Goal: Task Accomplishment & Management: Complete application form

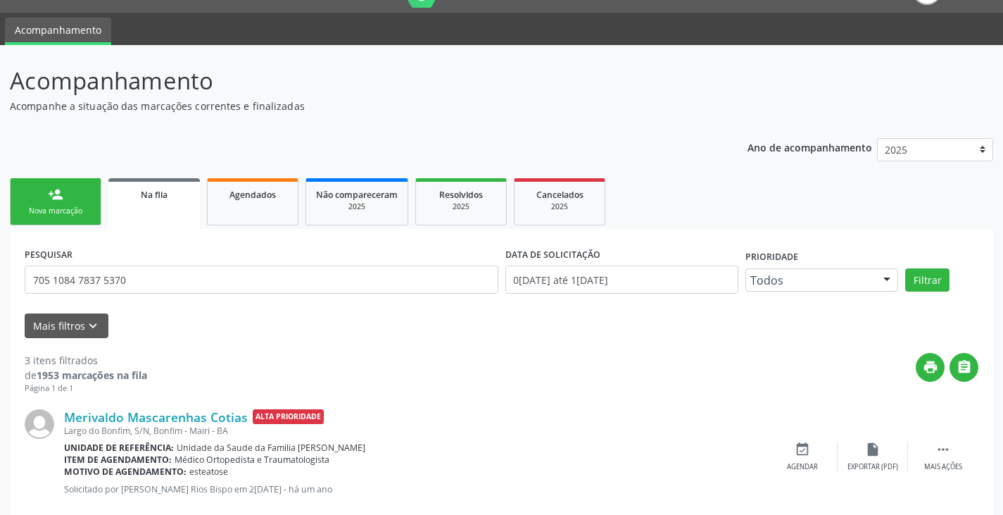
scroll to position [32, 0]
click at [80, 214] on div "Nova marcação" at bounding box center [55, 211] width 70 height 11
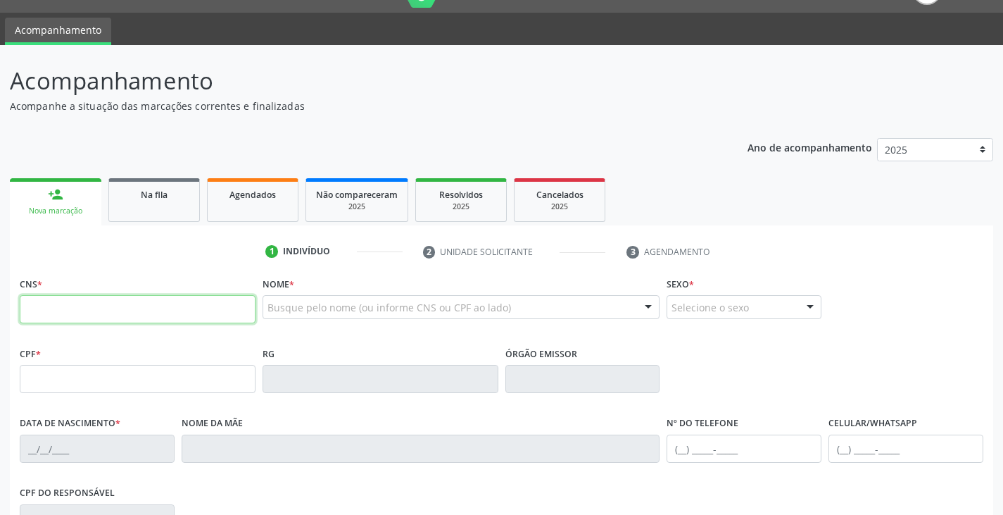
click at [111, 315] on input "text" at bounding box center [138, 309] width 236 height 28
click at [148, 206] on link "Na fila" at bounding box center [153, 200] width 91 height 44
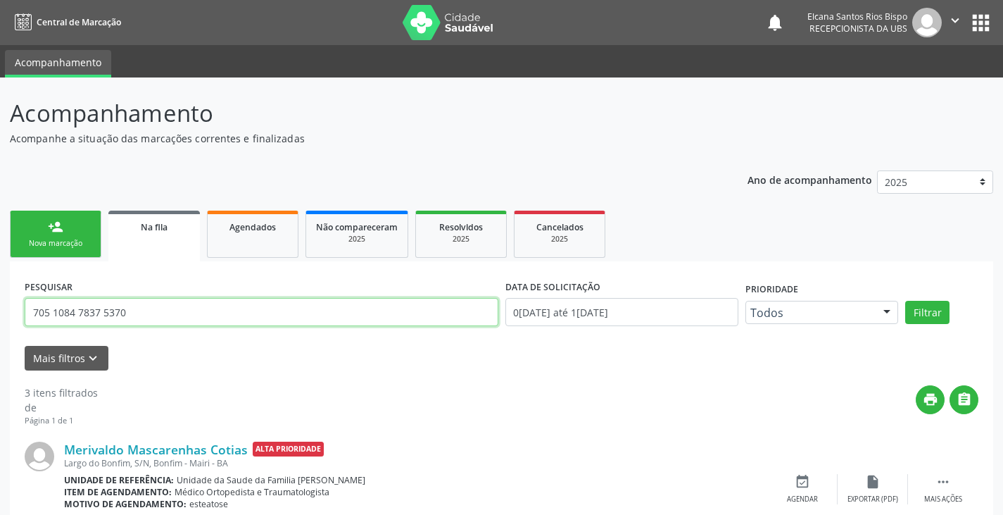
drag, startPoint x: 146, startPoint y: 317, endPoint x: 51, endPoint y: 315, distance: 95.0
click at [0, 308] on div "Acompanhamento Acompanhe a situação das marcações correntes e finalizadas Relat…" at bounding box center [501, 452] width 1003 height 751
type input "700505705867557"
click at [905, 301] on button "Filtrar" at bounding box center [927, 313] width 44 height 24
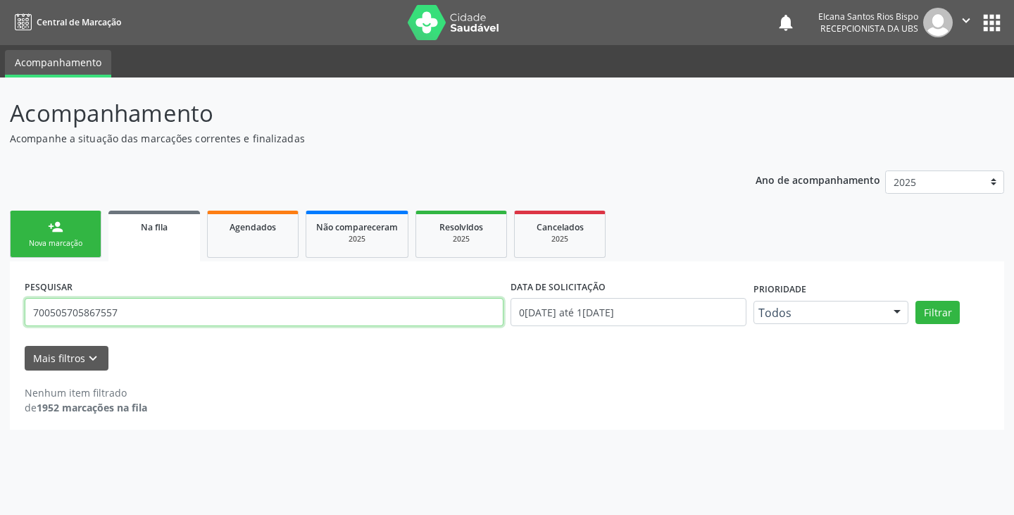
drag, startPoint x: 125, startPoint y: 308, endPoint x: 0, endPoint y: 327, distance: 126.7
click at [0, 327] on div "Acompanhamento Acompanhe a situação das marcações correntes e finalizadas Relat…" at bounding box center [507, 295] width 1014 height 437
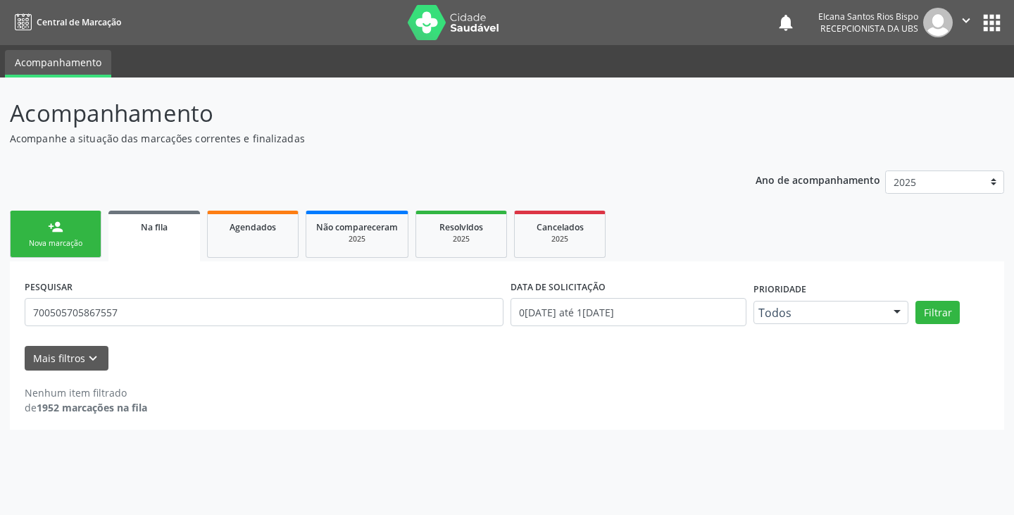
click at [49, 247] on div "Nova marcação" at bounding box center [55, 243] width 70 height 11
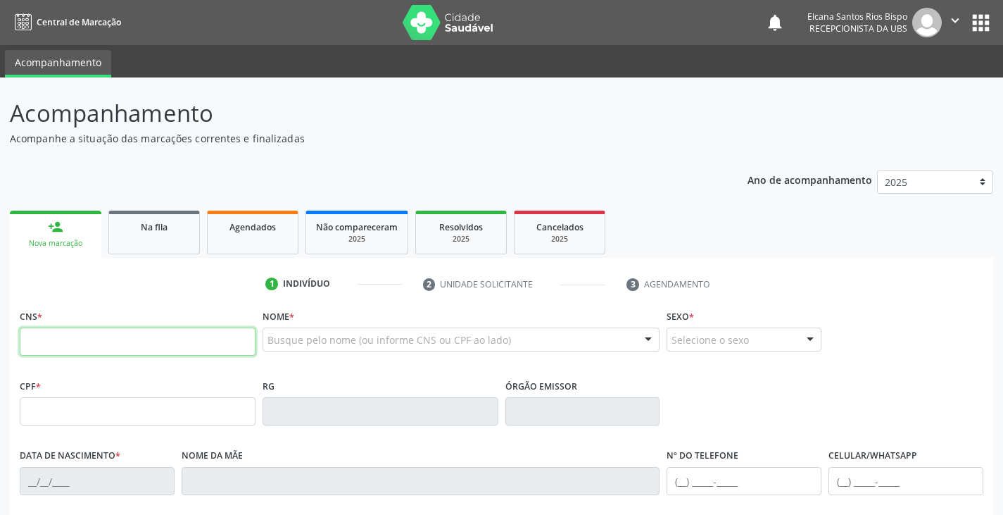
click at [87, 351] on input "text" at bounding box center [138, 341] width 236 height 28
paste input "700 5057 0586 7557"
type input "700 5057 0586 7557"
type input "[DATE]"
type input "Cleide [PERSON_NAME]"
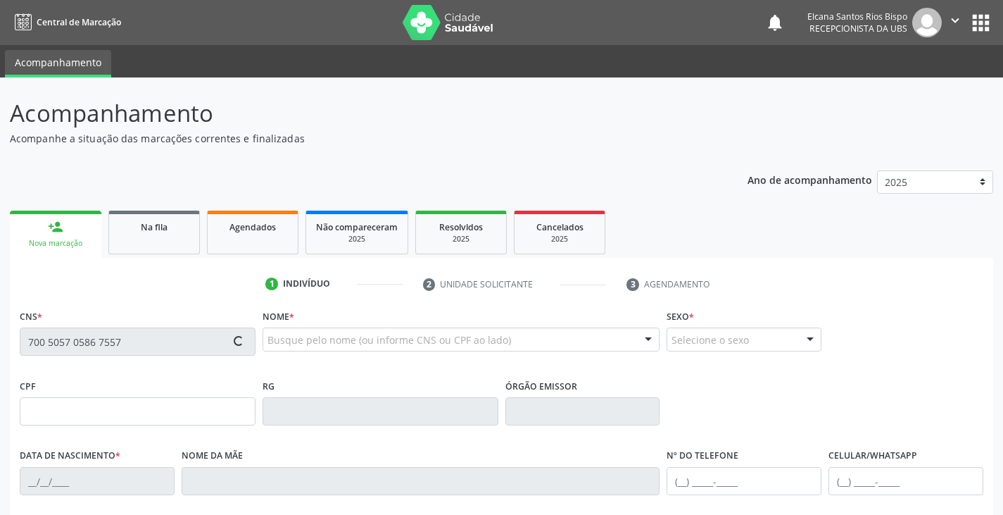
type input "[PHONE_NUMBER]"
type input "282.352.458-41"
type input "S/N"
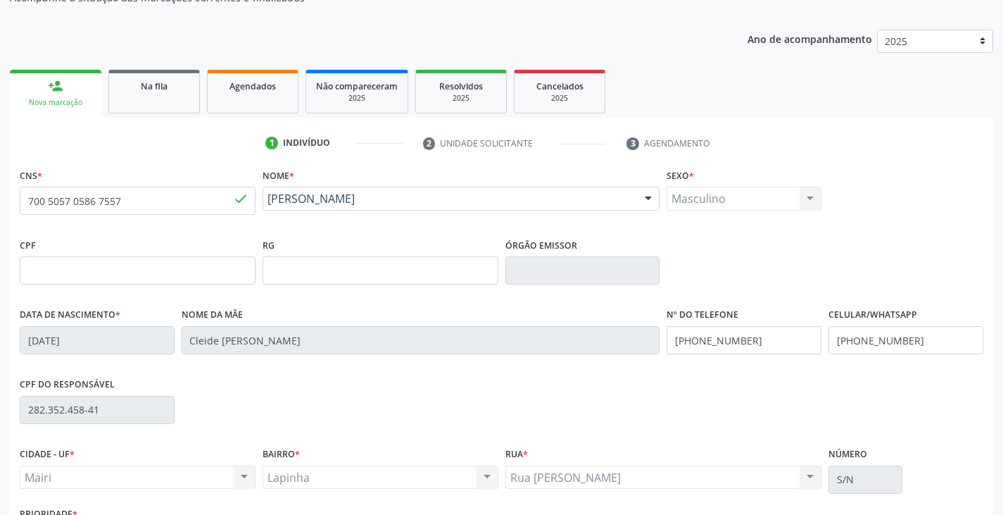
scroll to position [211, 0]
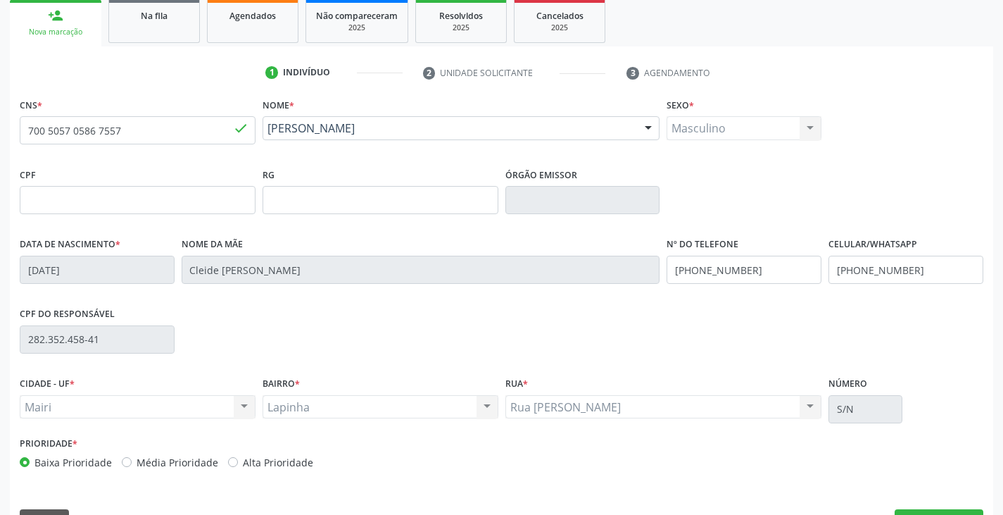
click at [289, 462] on label "Alta Prioridade" at bounding box center [278, 462] width 70 height 15
click at [238, 462] on input "Alta Prioridade" at bounding box center [233, 461] width 10 height 13
radio input "true"
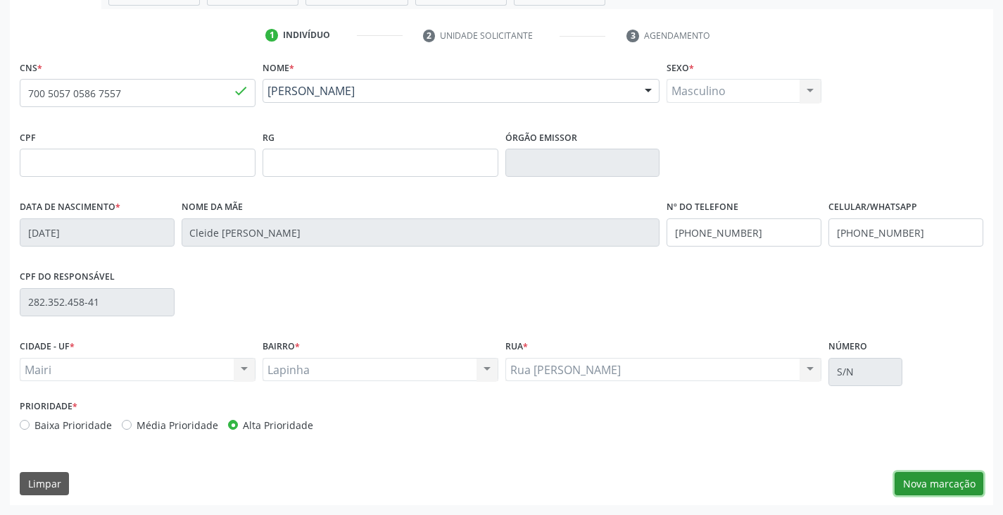
click at [928, 479] on button "Nova marcação" at bounding box center [939, 484] width 89 height 24
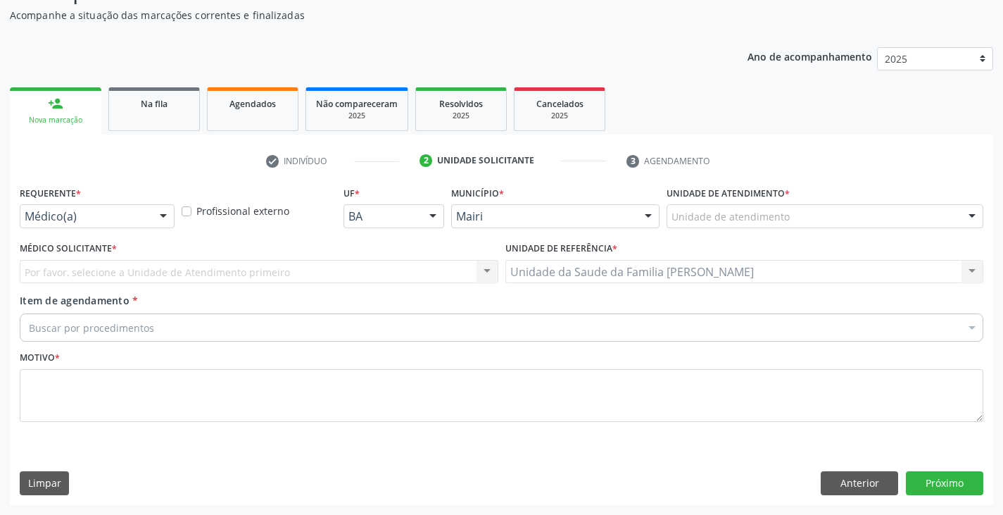
scroll to position [123, 0]
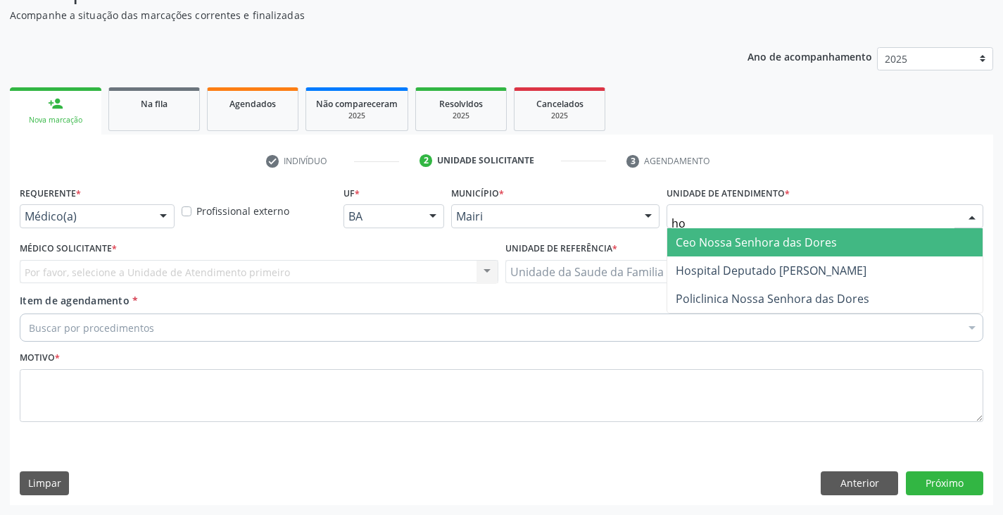
type input "hos"
click at [707, 246] on span "Hospital Deputado [PERSON_NAME]" at bounding box center [771, 241] width 191 height 15
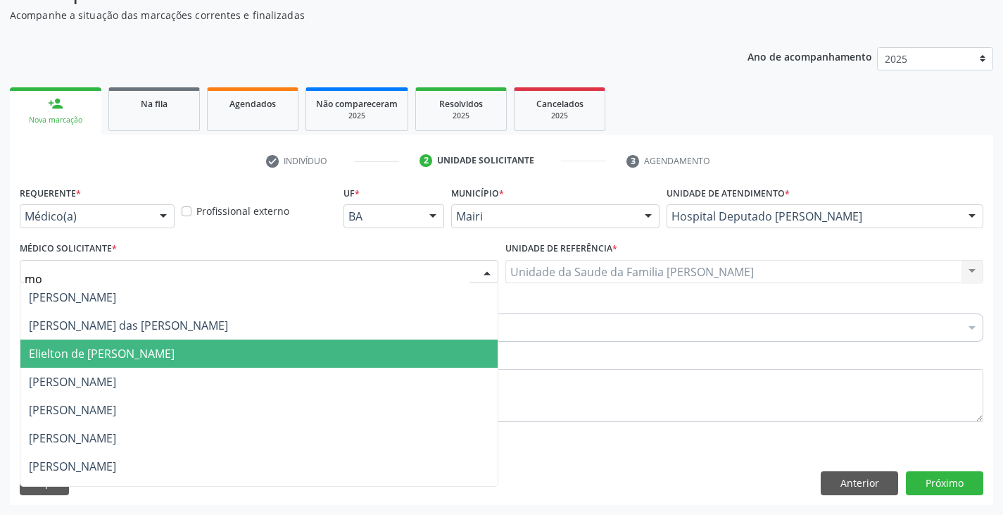
scroll to position [0, 0]
type input "mon"
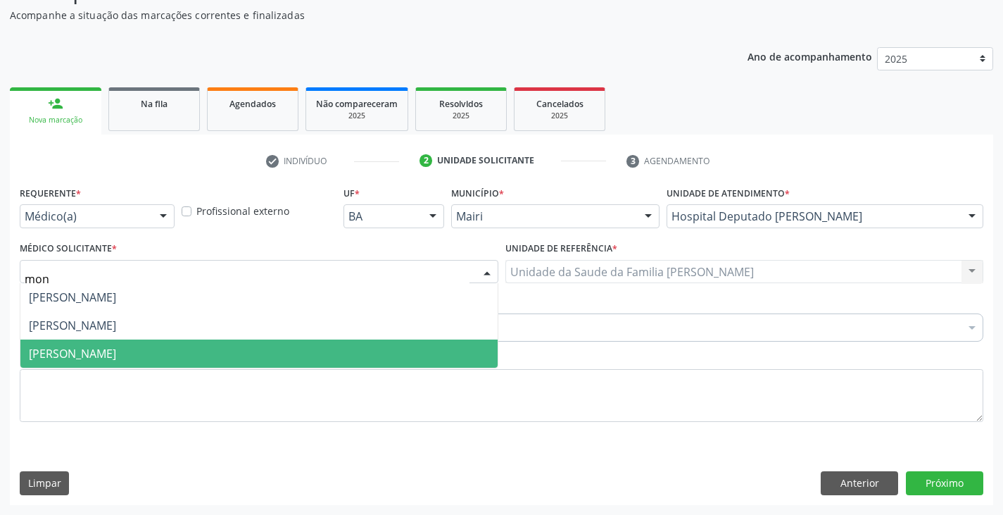
click at [109, 348] on span "[PERSON_NAME]" at bounding box center [72, 353] width 87 height 15
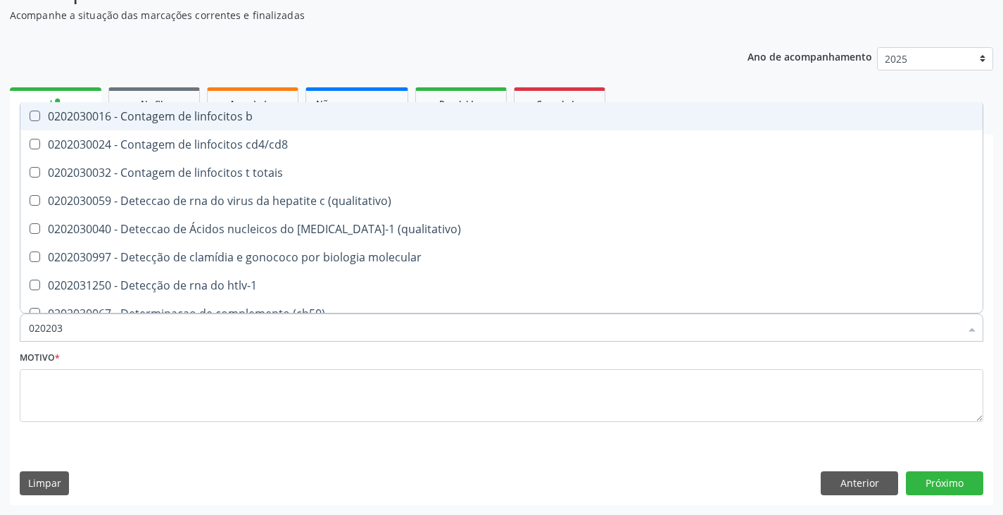
type input "0202038"
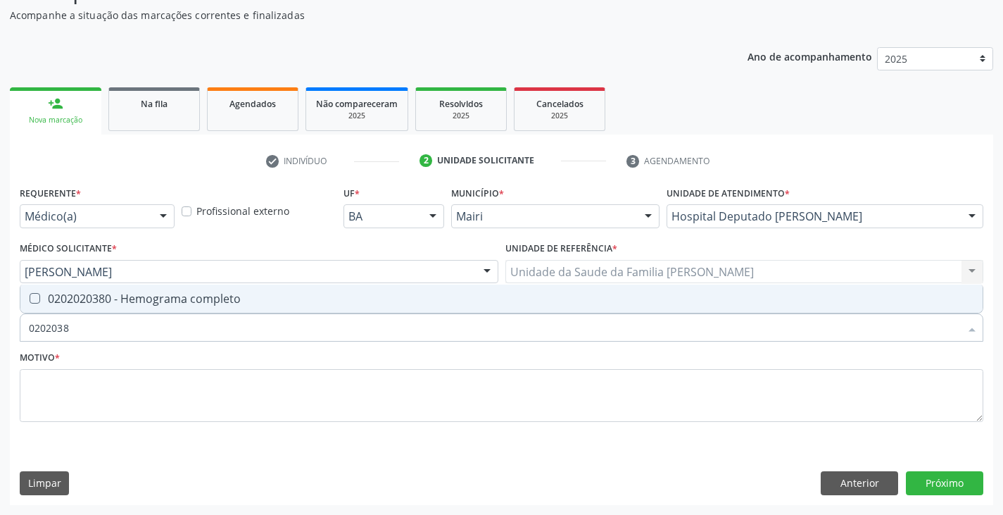
click at [120, 303] on div "0202020380 - Hemograma completo" at bounding box center [501, 298] width 945 height 11
checkbox completo "true"
type input "020203"
checkbox completo "false"
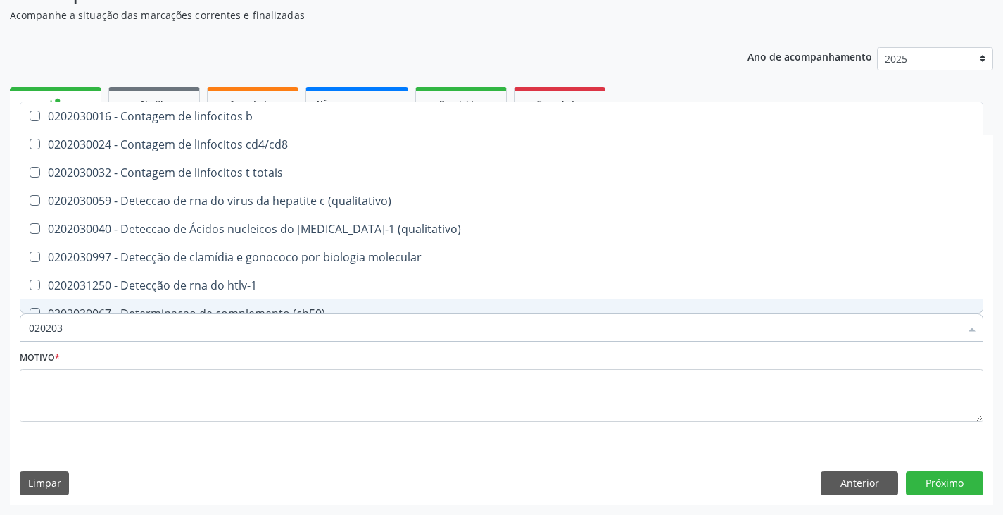
type input "02020"
checkbox completo "false"
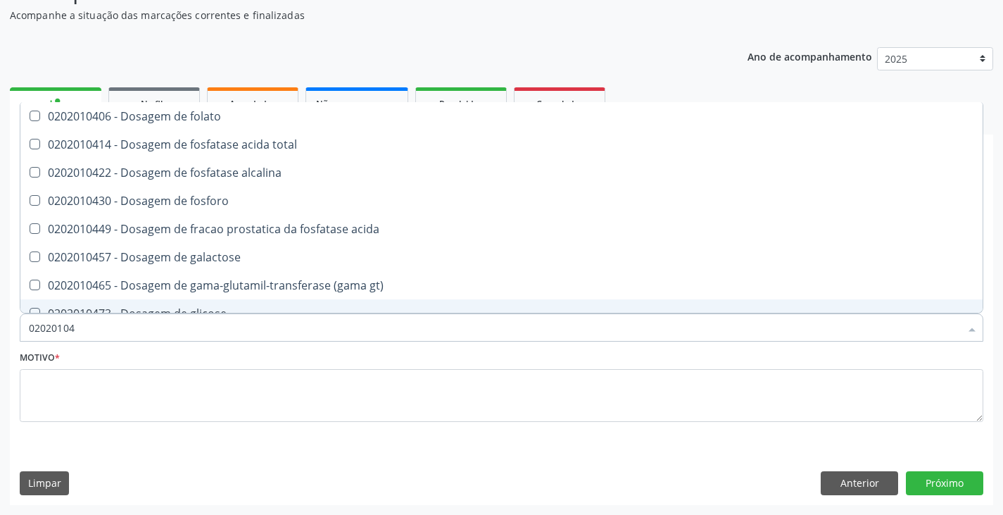
type input "020201047"
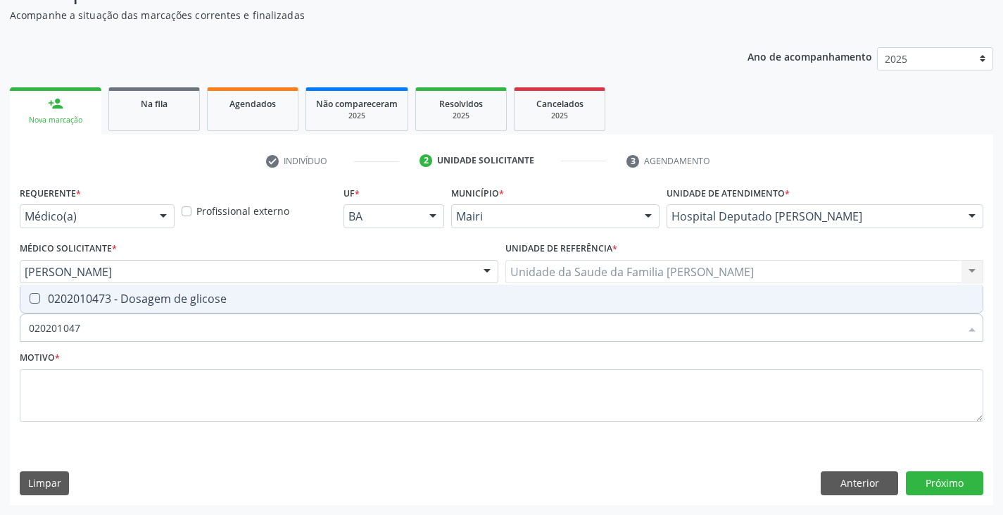
click at [120, 303] on div "0202010473 - Dosagem de glicose" at bounding box center [501, 298] width 945 height 11
checkbox glicose "true"
type input "02020104"
checkbox glicose "false"
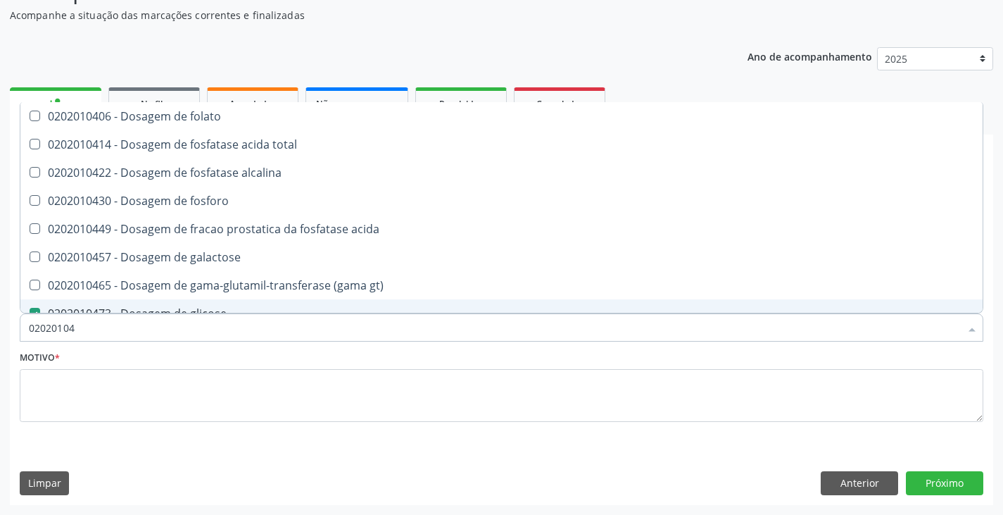
type input "0202010"
checkbox glicose "false"
type input "020201069"
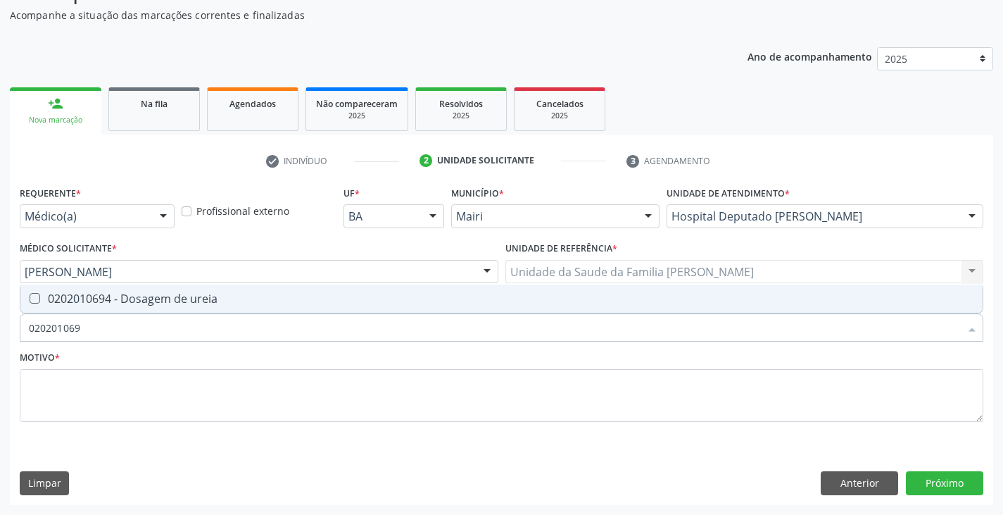
click at [120, 303] on div "0202010694 - Dosagem de ureia" at bounding box center [501, 298] width 945 height 11
checkbox ureia "true"
type input "02020106"
checkbox ureia "false"
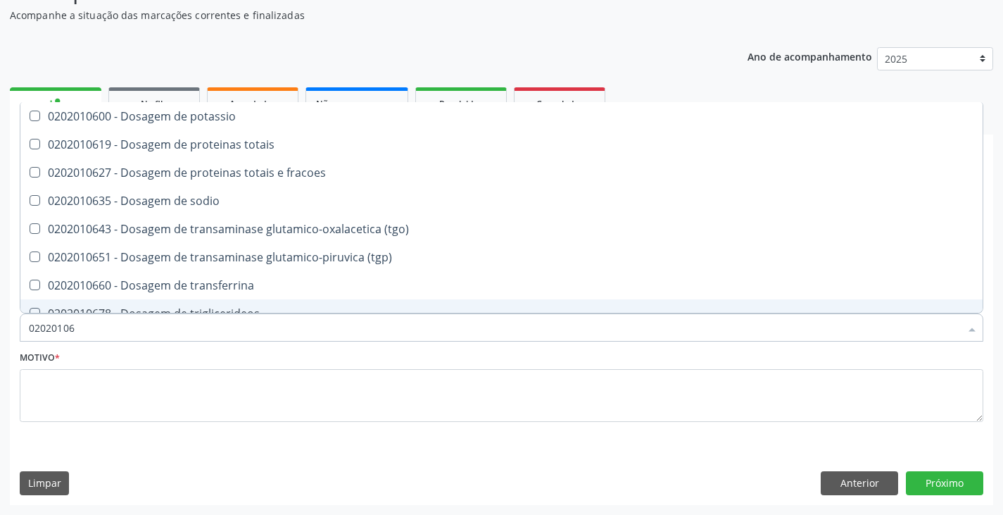
type input "0202010"
checkbox ureia "false"
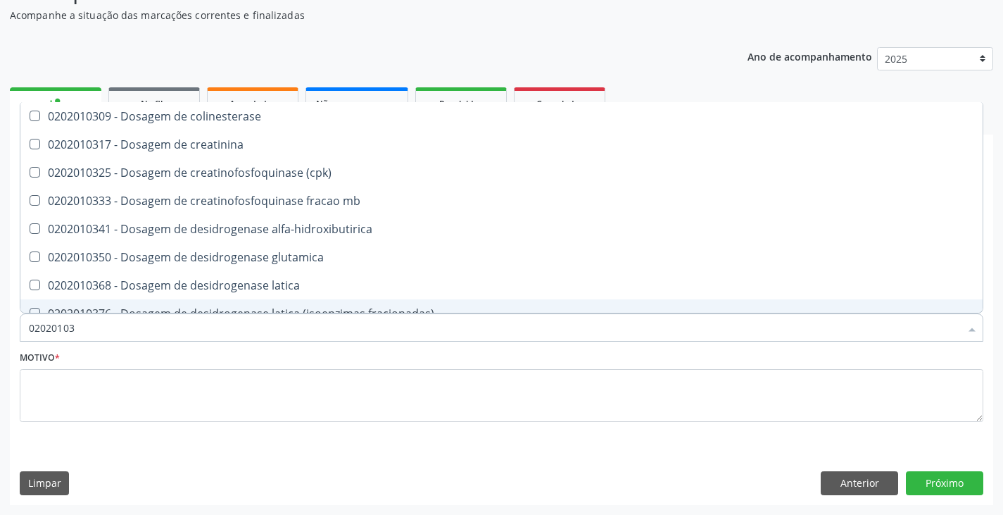
type input "020201031"
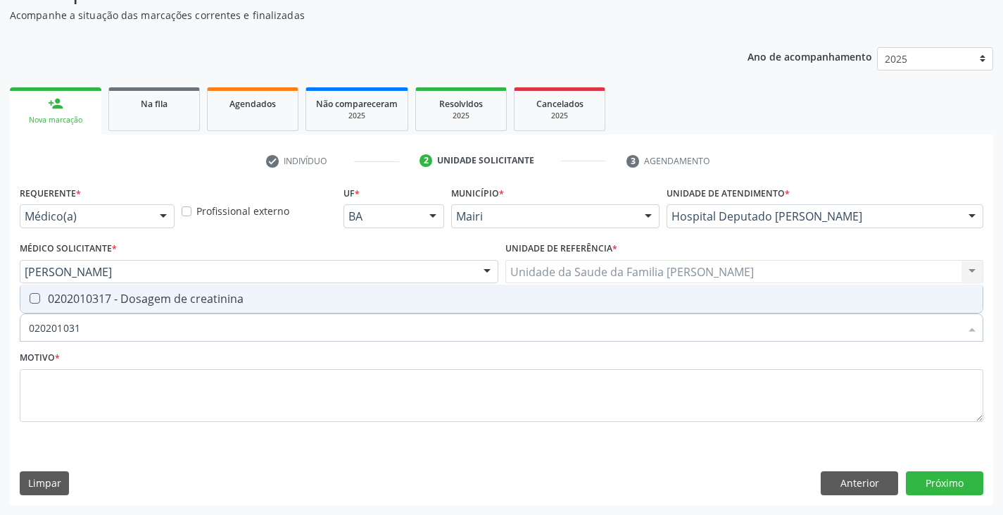
click at [120, 303] on div "0202010317 - Dosagem de creatinina" at bounding box center [501, 298] width 945 height 11
checkbox creatinina "true"
type input "02020103"
checkbox creatinina "false"
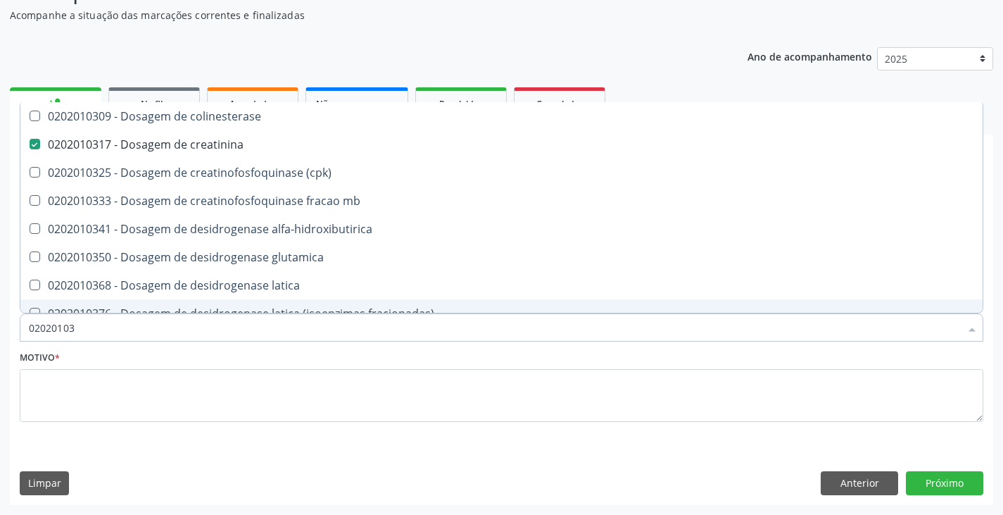
type input "0202010"
checkbox creatinina "false"
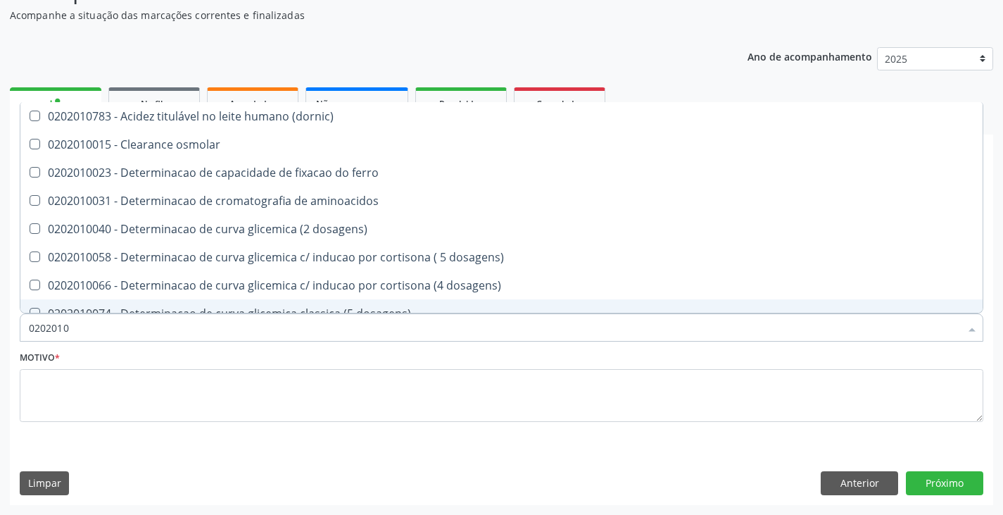
type input "02020106"
checkbox ivy "true"
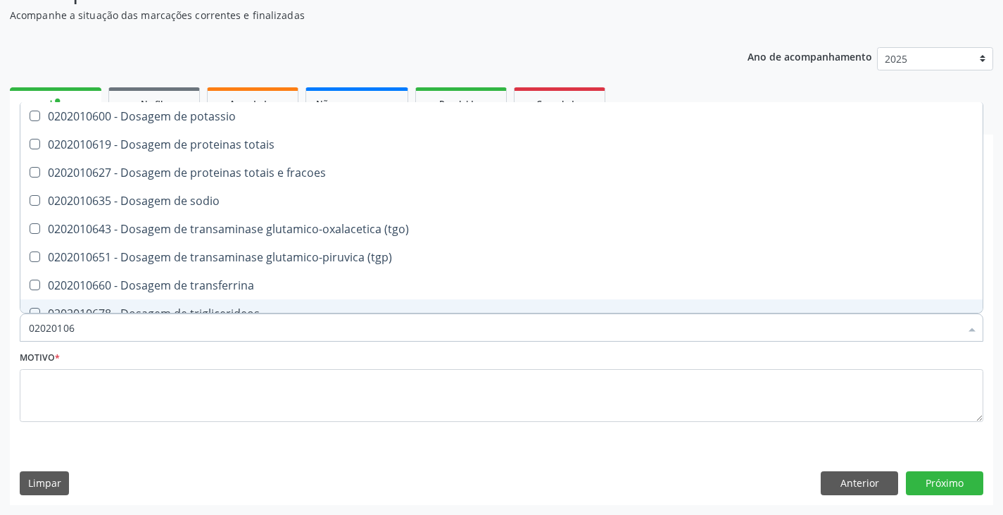
type input "020201064"
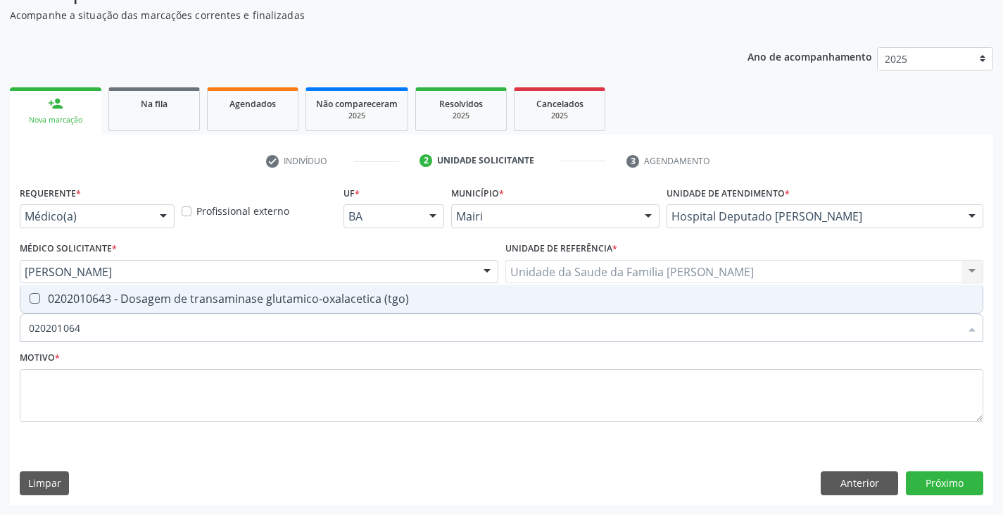
click at [120, 303] on div "0202010643 - Dosagem de transaminase glutamico-oxalacetica (tgo)" at bounding box center [501, 298] width 945 height 11
checkbox \(tgo\) "true"
type input "02020106"
checkbox \(tgo\) "false"
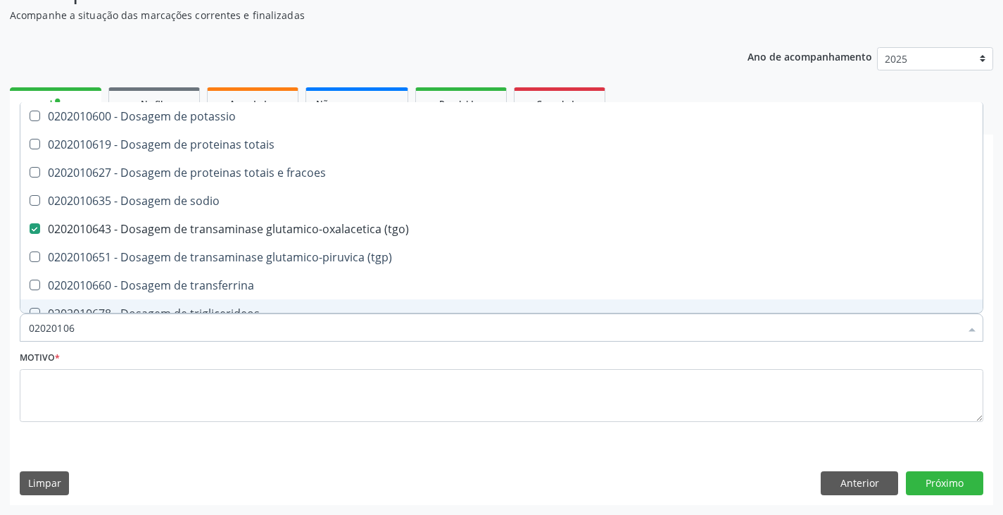
type input "020201065"
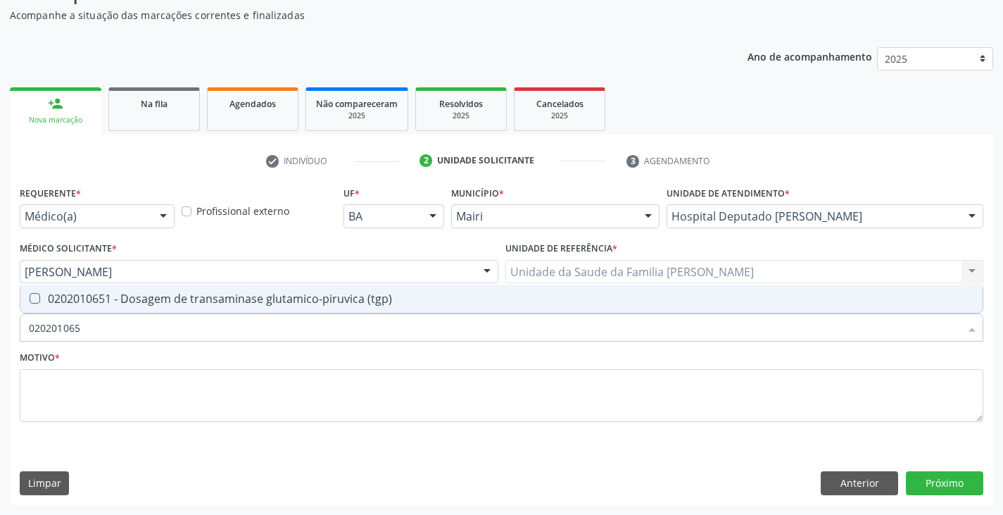
click at [120, 303] on div "0202010651 - Dosagem de transaminase glutamico-piruvica (tgp)" at bounding box center [501, 298] width 945 height 11
checkbox \(tgp\) "true"
type input "02020106"
checkbox \(tgp\) "false"
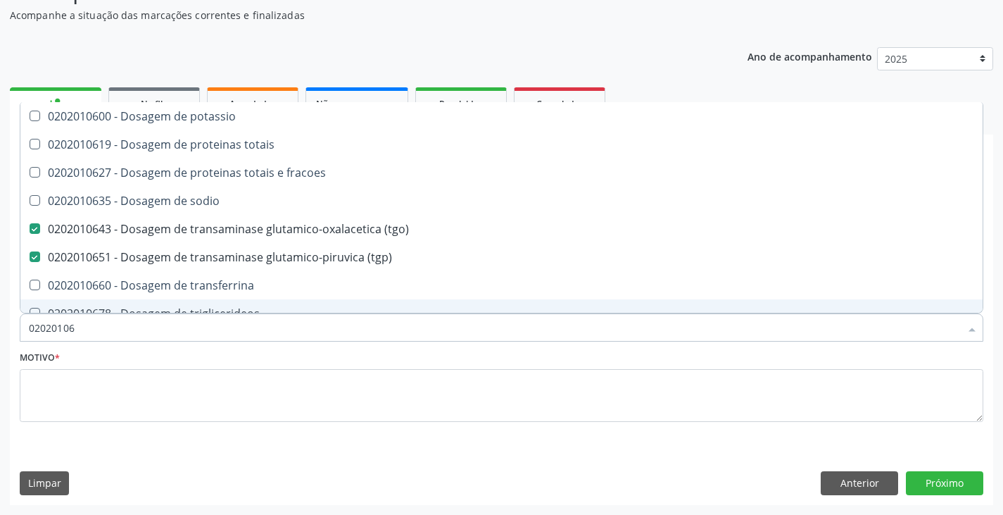
type input "0202010"
checkbox \(tgo\) "false"
checkbox \(tgp\) "false"
checkbox ureia "false"
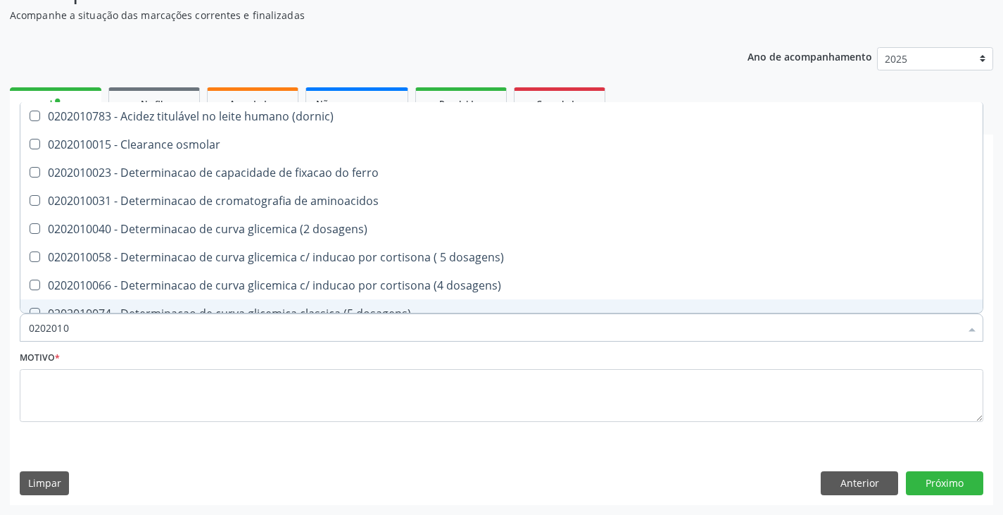
type input "020201"
checkbox creatinina "false"
checkbox ferritina "true"
checkbox glicose "false"
checkbox magnesio "true"
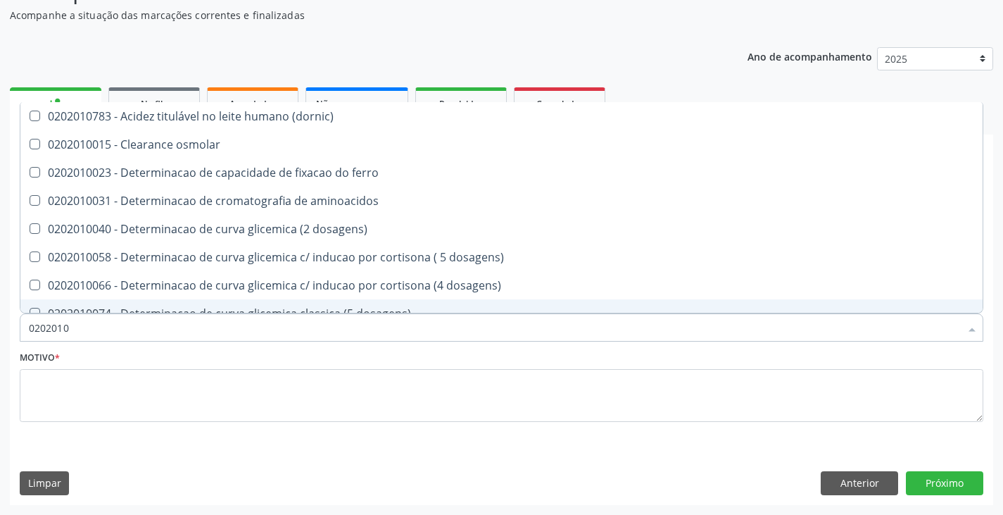
checkbox \(tgo\) "false"
checkbox \(tgp\) "false"
checkbox ureia "false"
checkbox \) "true"
checkbox d-xilose "true"
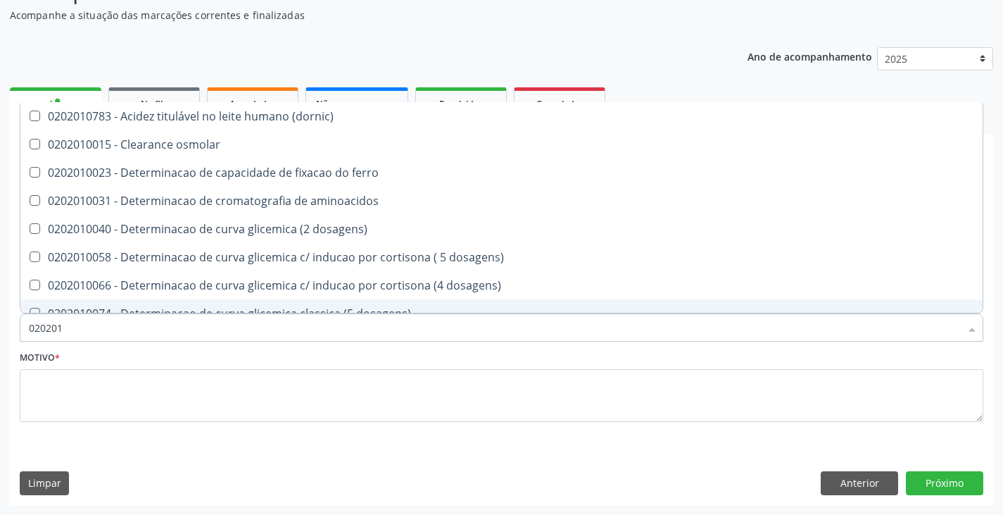
type input "02020"
checkbox creatinina "false"
checkbox glicose "false"
checkbox \(tgo\) "false"
checkbox \(tgp\) "false"
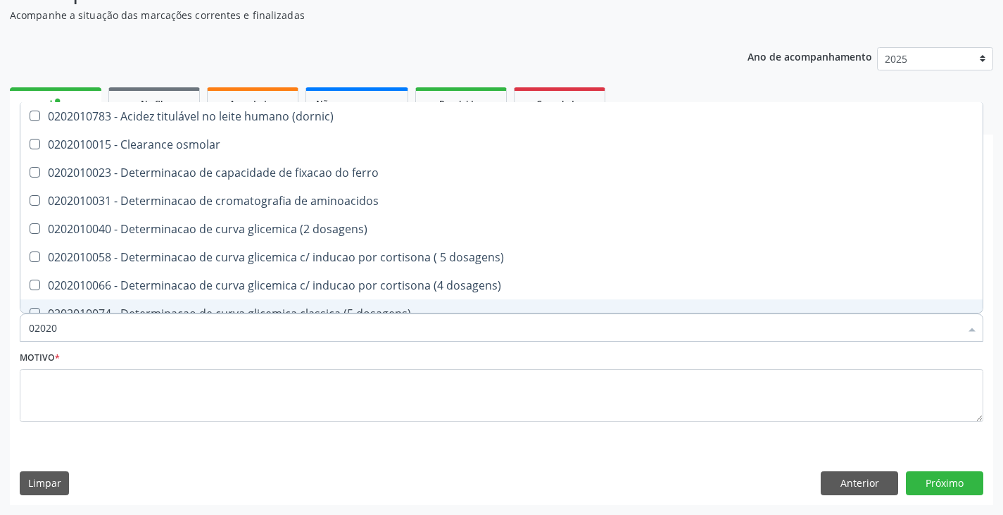
checkbox ureia "false"
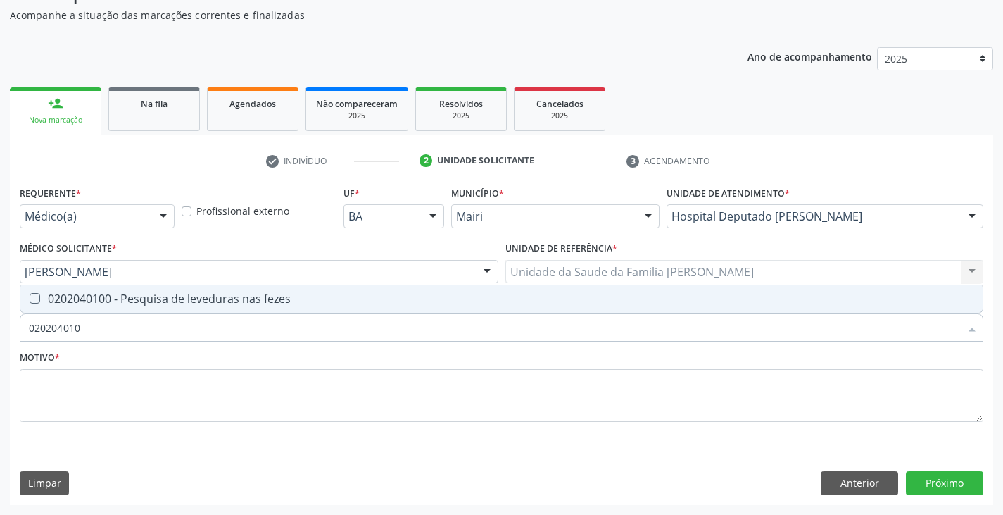
type input "0202040100"
click at [120, 303] on div "0202040100 - Pesquisa de leveduras nas fezes" at bounding box center [501, 298] width 945 height 11
checkbox fezes "true"
type input "02020401"
checkbox fezes "false"
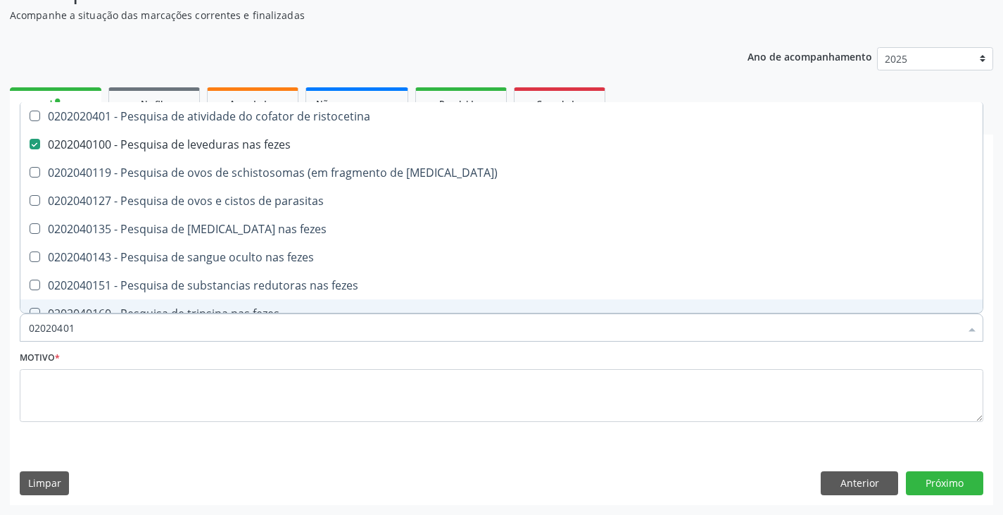
type input "0202040"
checkbox fezes "false"
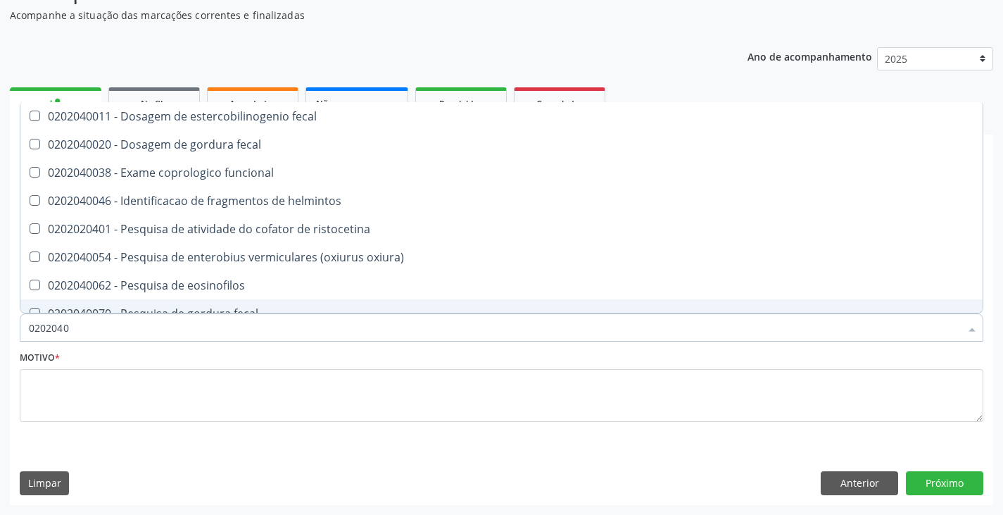
type input "020204"
checkbox fezes "false"
checkbox fezes "true"
type input "02020"
checkbox fezes "false"
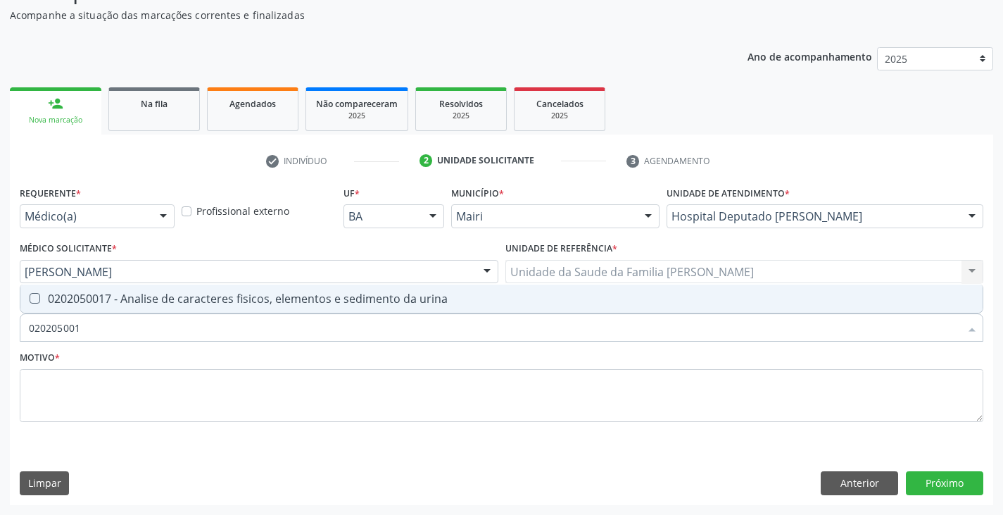
type input "0202050017"
click at [120, 303] on div "0202050017 - Analise de caracteres fisicos, elementos e sedimento da urina" at bounding box center [501, 298] width 945 height 11
checkbox urina "true"
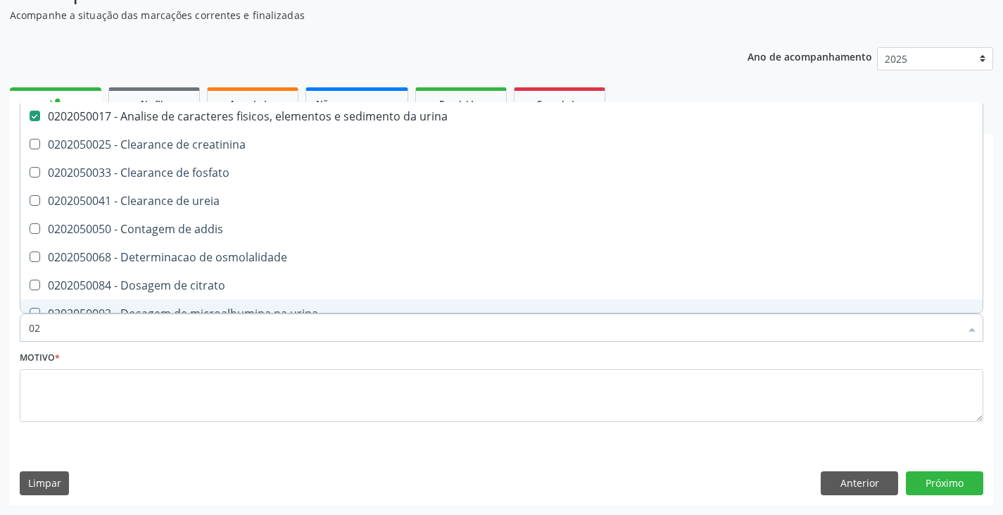
type input "0"
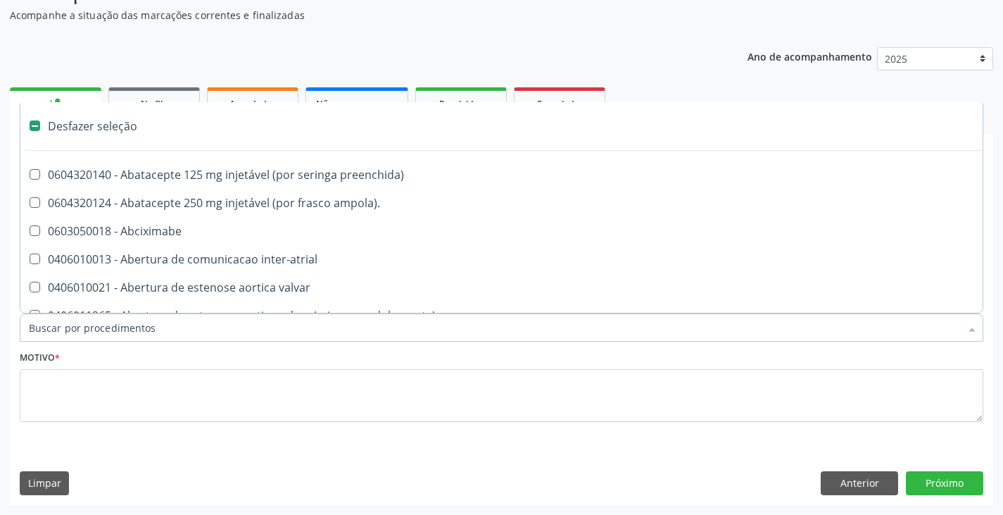
checkbox preenchida\) "false"
checkbox inter-atrial "false"
type input "t"
checkbox dedo "true"
checkbox urina "false"
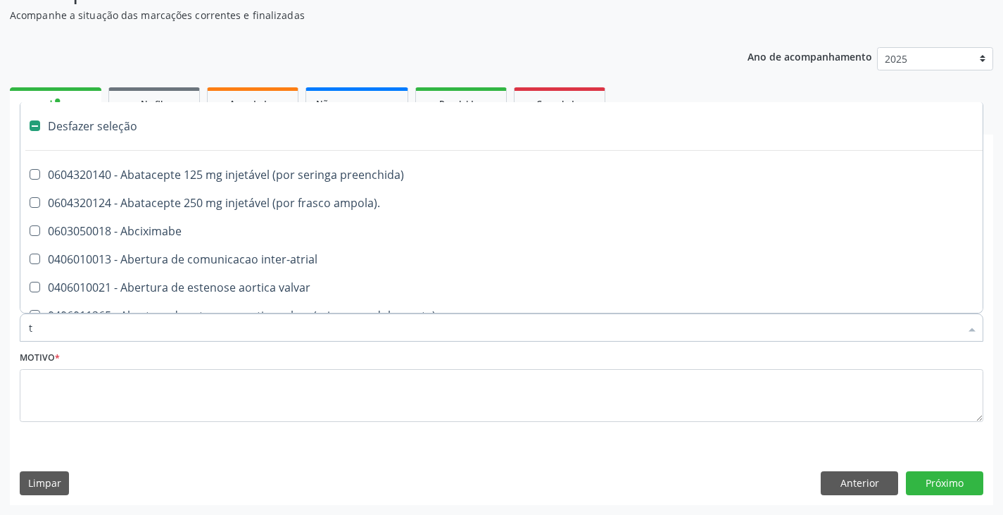
type input "tr"
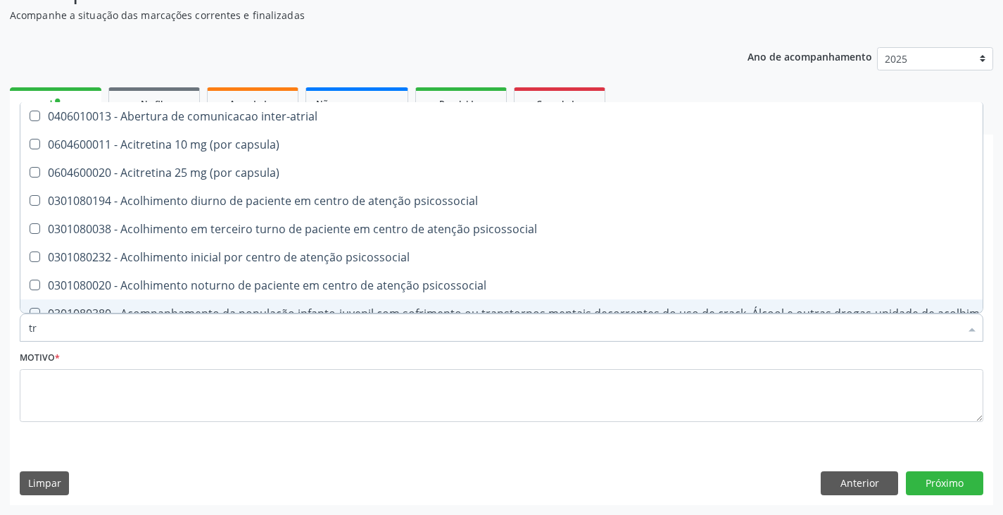
checkbox cimentada "false"
checkbox \(tgo\) "true"
checkbox \(tgp\) "true"
type input "tra"
checkbox ossea\) "true"
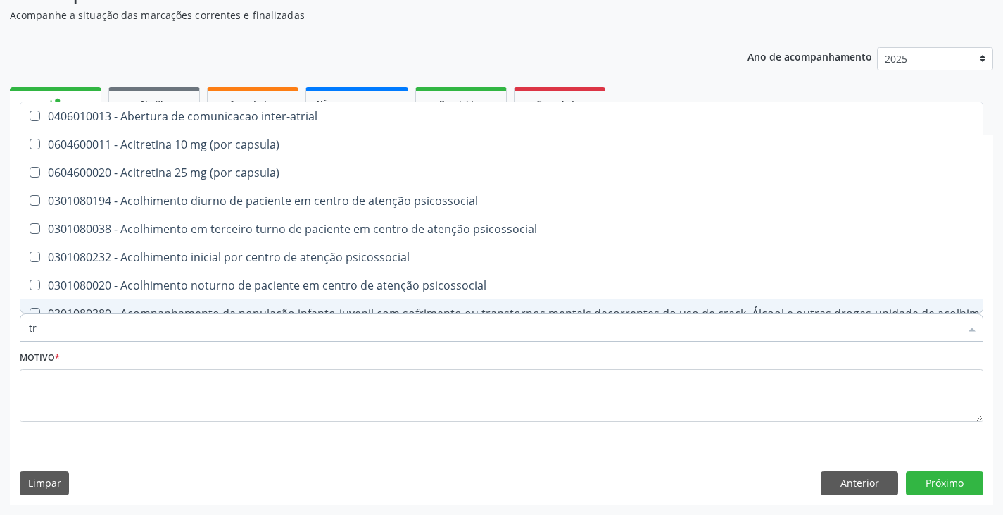
checkbox lineares "true"
checkbox \(tgo\) "false"
checkbox \(tgp\) "false"
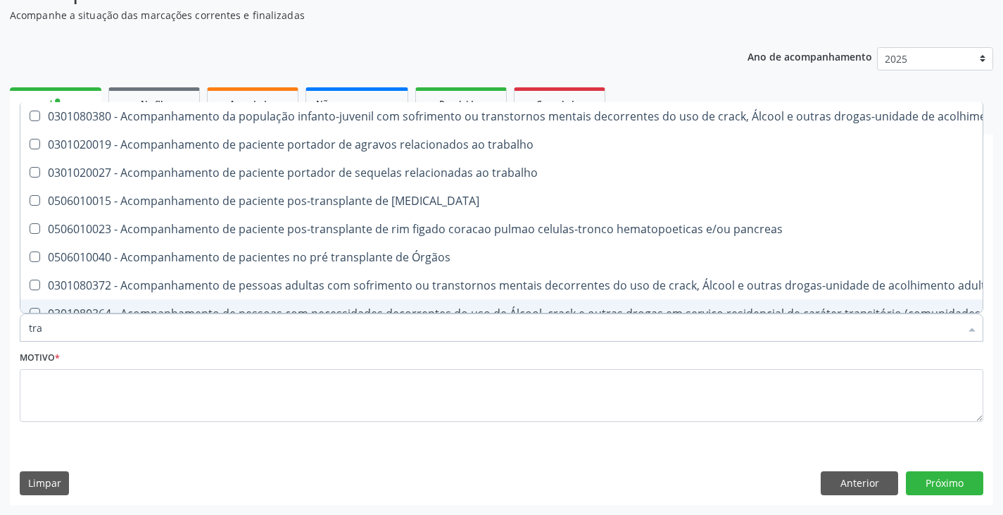
type input "tran"
checkbox uretra "true"
checkbox transplantado "true"
checkbox \(tgo\) "false"
checkbox \(tgp\) "false"
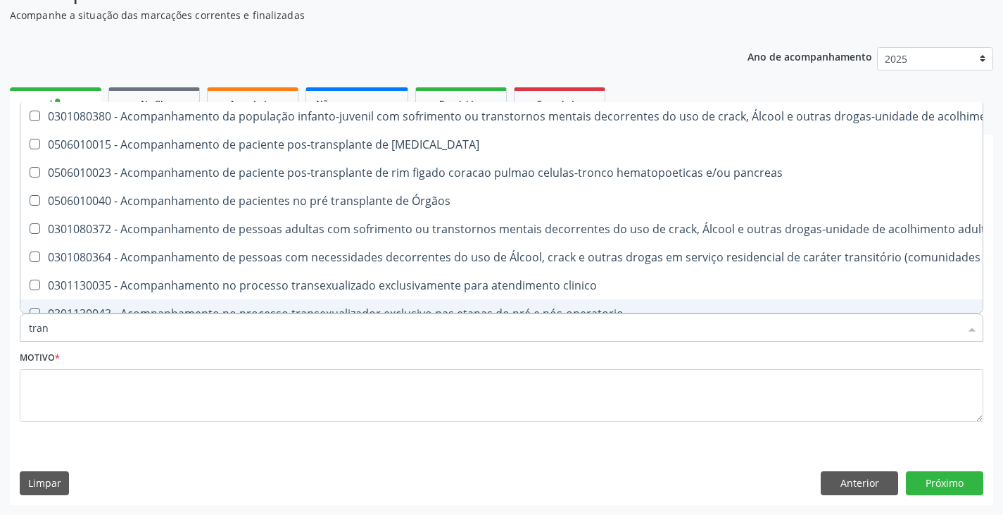
type input "trans"
checkbox transplantado\) "true"
checkbox gt\) "true"
checkbox \(tgo\) "false"
checkbox \(tgp\) "false"
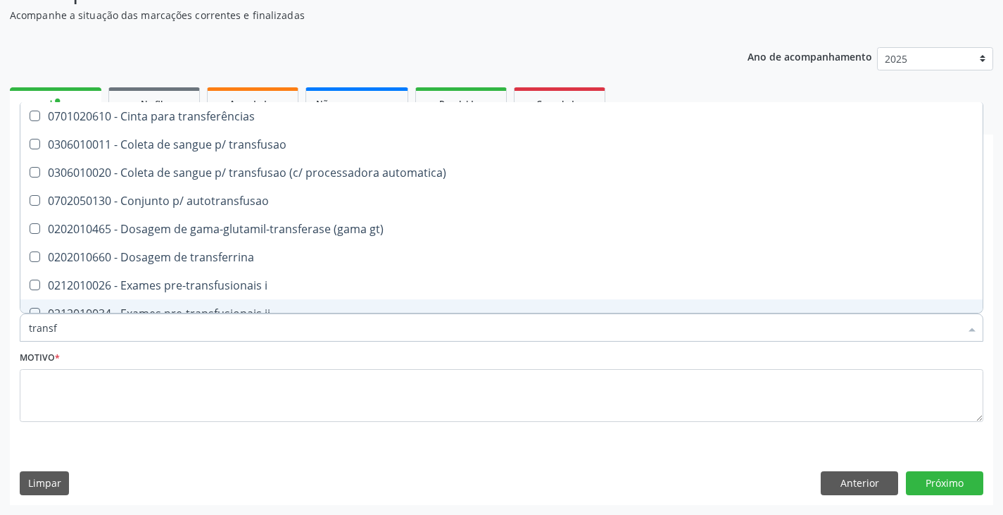
type input "transfe"
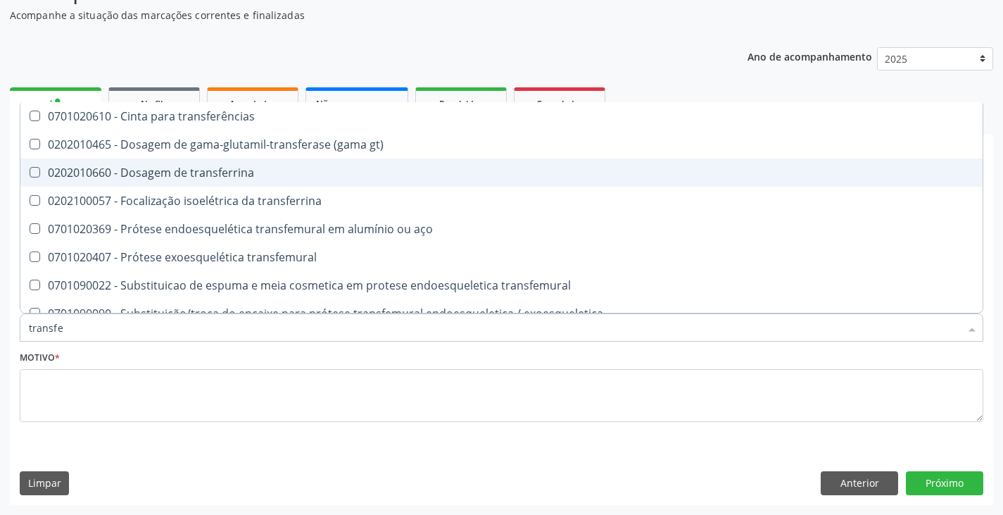
click at [174, 162] on span "0202010660 - Dosagem de transferrina" at bounding box center [501, 172] width 962 height 28
checkbox transferrina "true"
type input "transf"
checkbox transferrina "false"
checkbox transfemural "true"
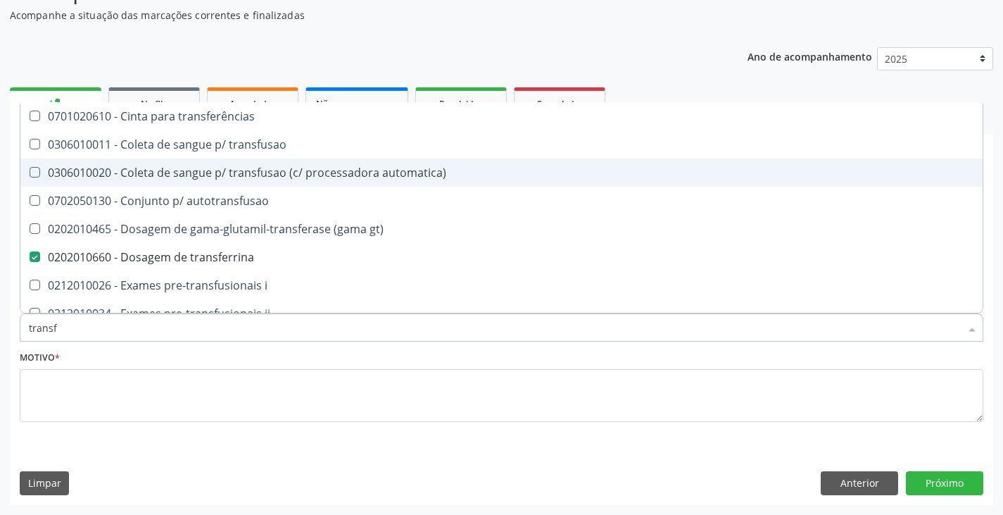
type input "trans"
checkbox transferrina "false"
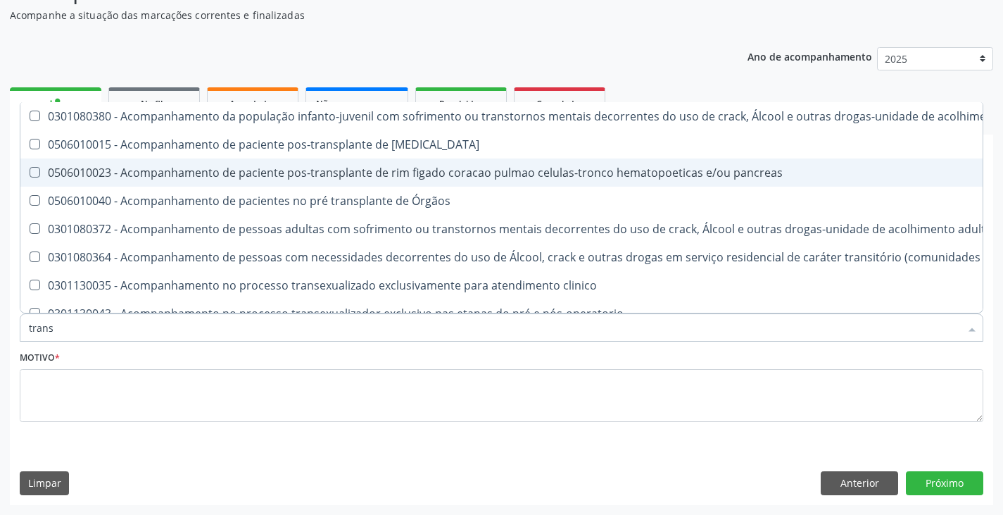
type input "tran"
checkbox \(tgo\) "false"
checkbox \(tgp\) "false"
checkbox transferrina "false"
checkbox transtoracica "true"
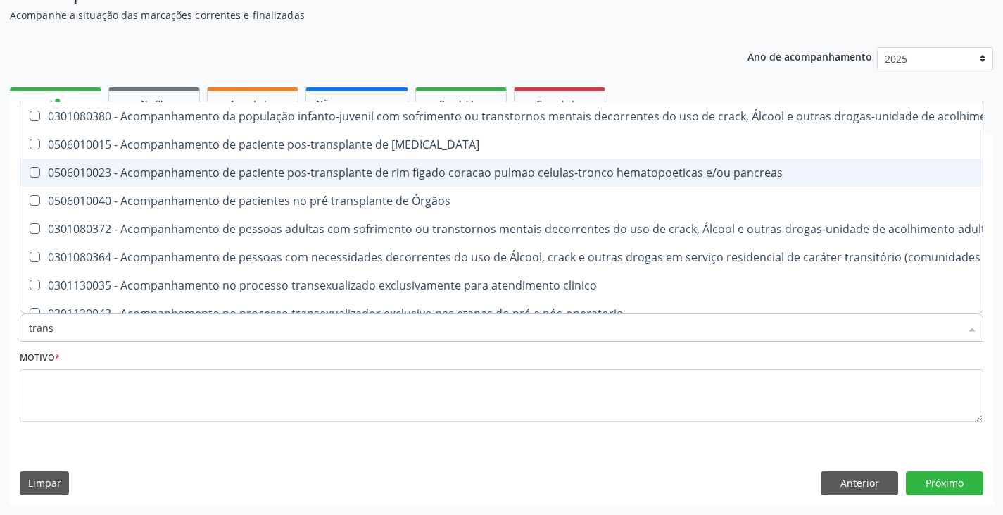
checkbox transcraniano "true"
checkbox anus "true"
type input "tr"
checkbox \(tgo\) "false"
checkbox \(tgp\) "false"
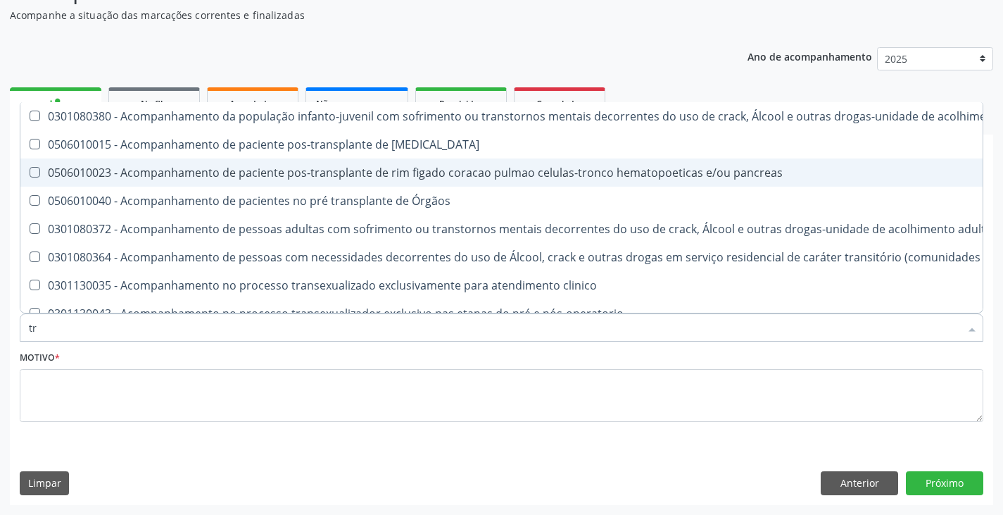
checkbox transferrina "false"
checkbox oncologia "false"
checkbox Ósseo "false"
checkbox transplante "false"
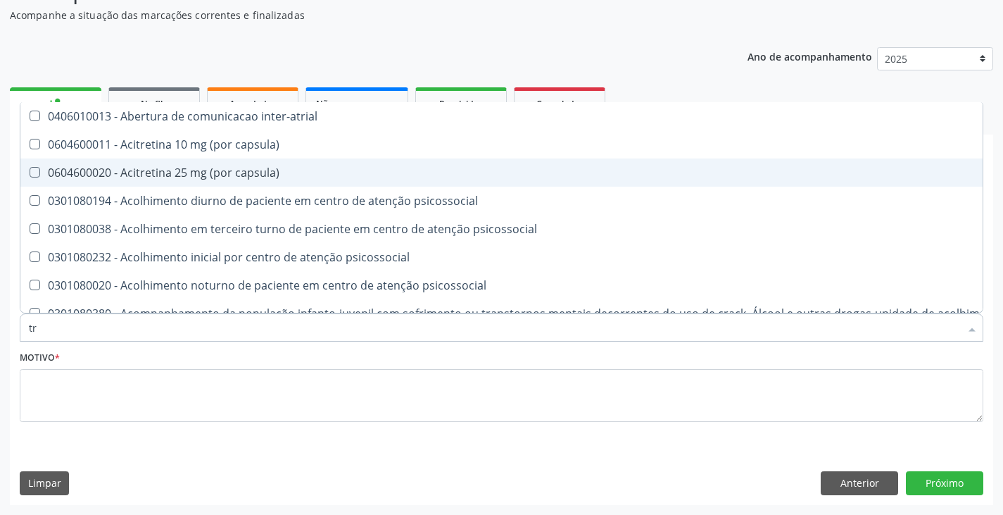
type input "t"
checkbox cimentada "true"
checkbox \(tgo\) "false"
checkbox \(tgp\) "false"
checkbox transferrina "false"
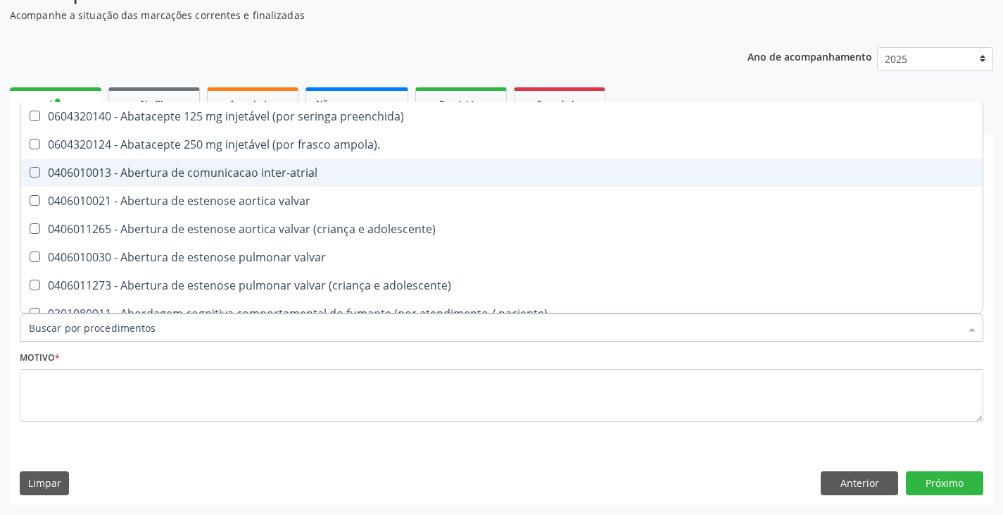
checkbox urina "false"
checkbox total "true"
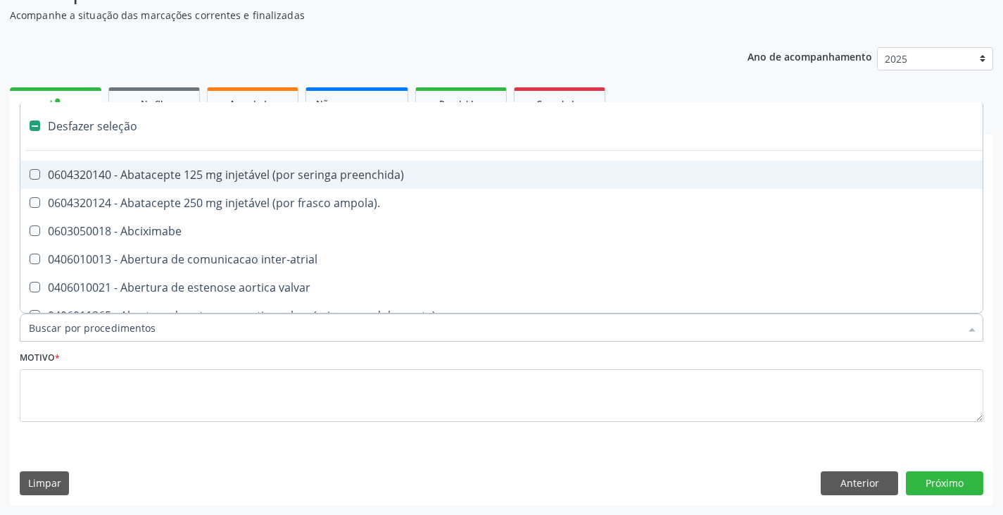
type input "f"
checkbox reabilitacao "true"
checkbox urina "false"
checkbox comprimido\) "true"
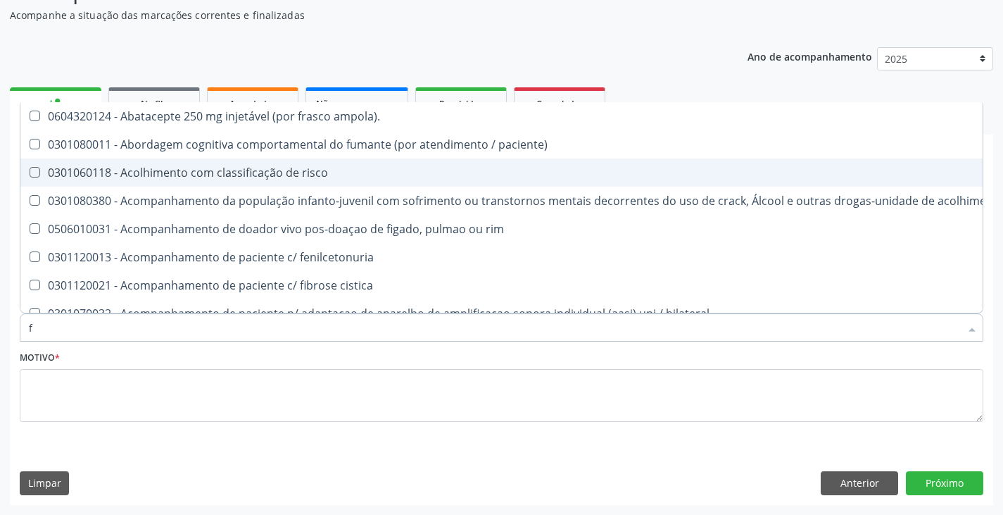
type input "fe"
checkbox urina "false"
checkbox link "true"
checkbox respiratória "true"
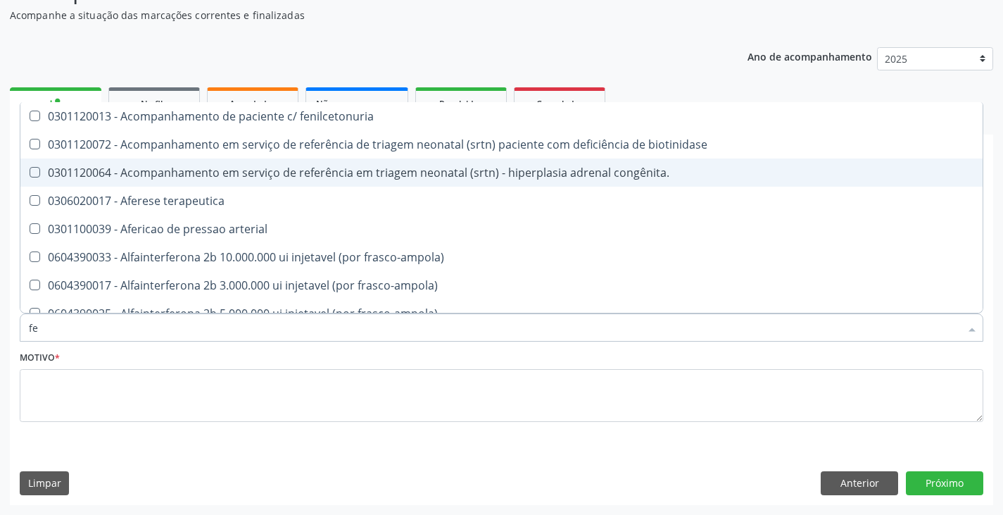
type input "fer"
checkbox charnley "true"
checkbox transferrina "false"
type input "ferr"
checkbox arterial "true"
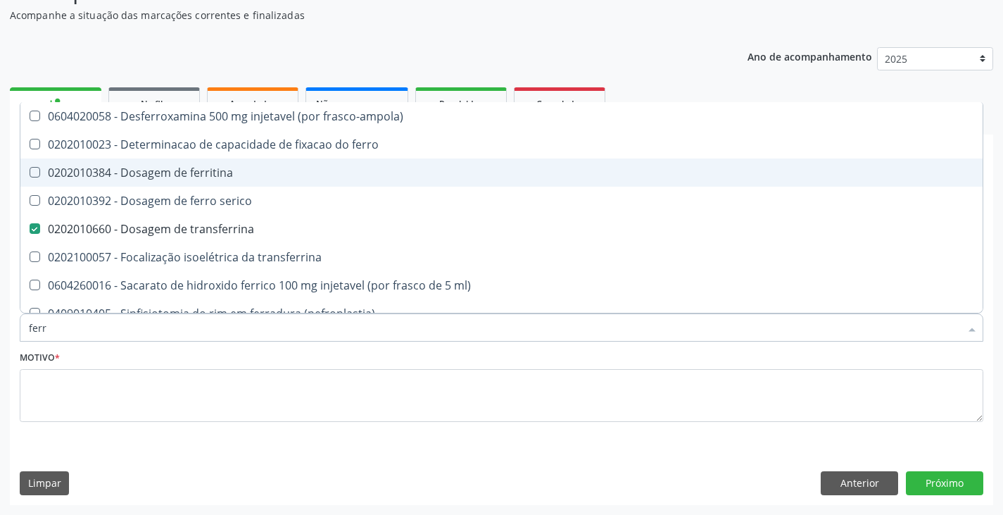
click at [198, 175] on div "0202010384 - Dosagem de ferritina" at bounding box center [501, 172] width 945 height 11
checkbox ferritina "true"
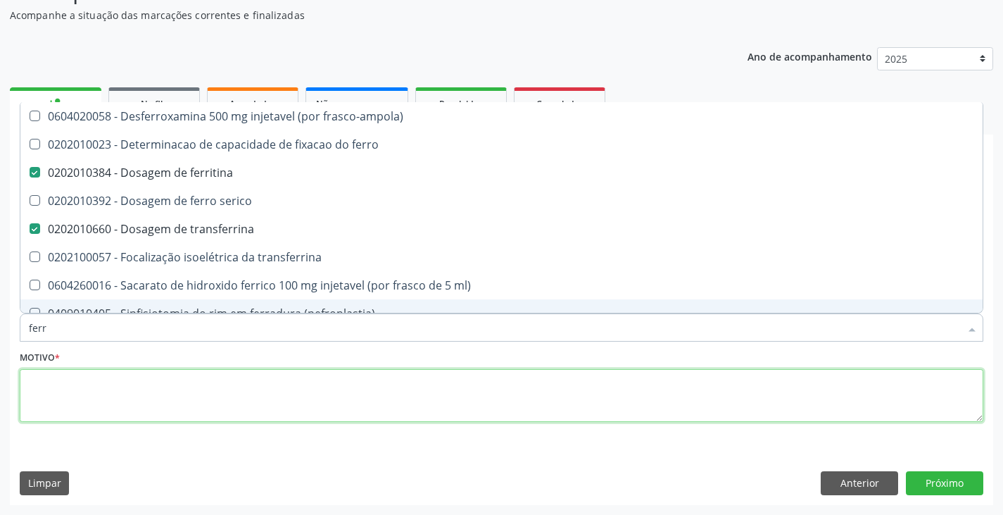
click at [184, 403] on textarea at bounding box center [502, 395] width 964 height 53
checkbox ferro "true"
checkbox serico "true"
checkbox transferrina "true"
checkbox ml\) "true"
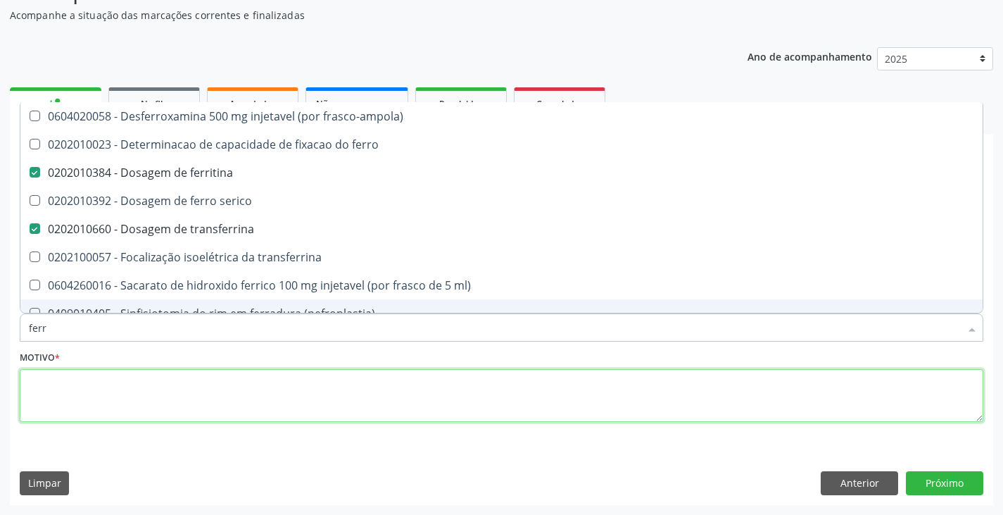
checkbox \(nefroplastia\) "true"
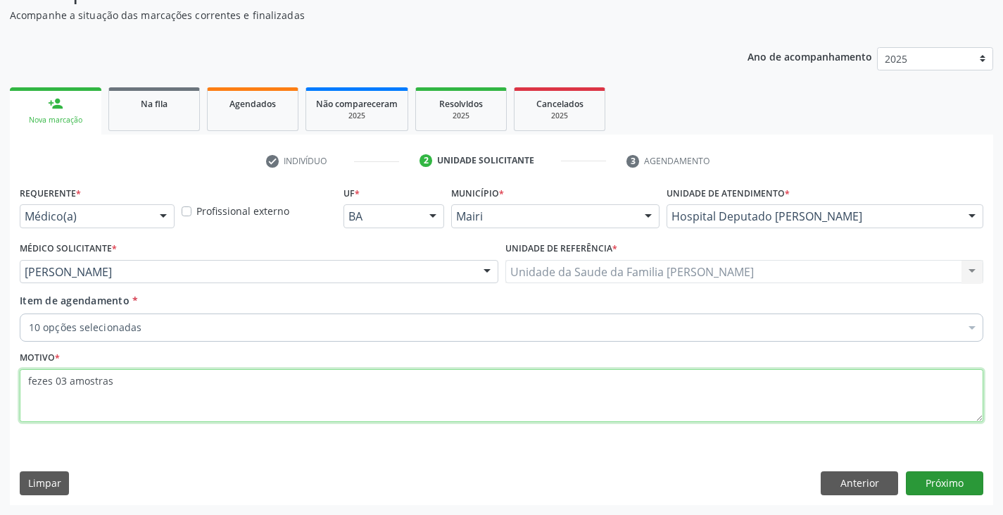
type textarea "fezes 03 amostras"
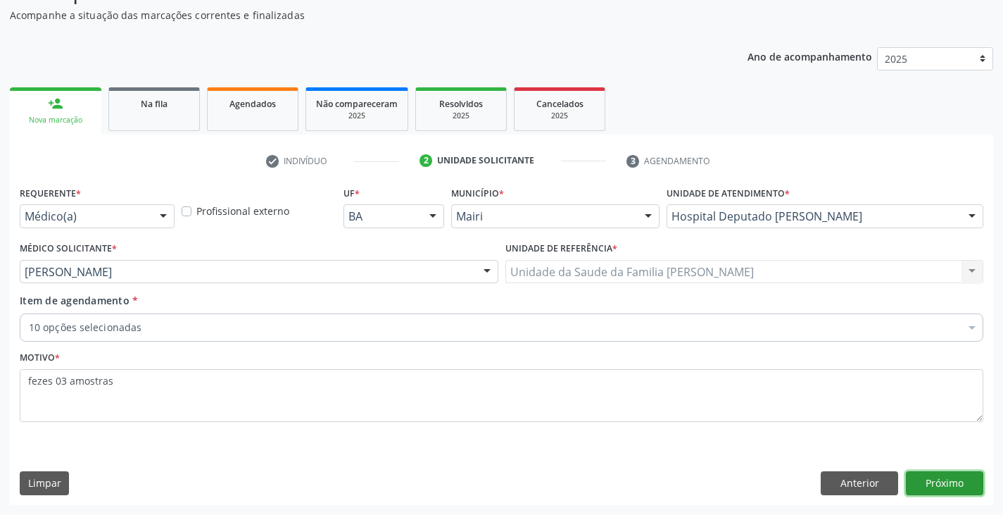
click at [933, 488] on button "Próximo" at bounding box center [944, 483] width 77 height 24
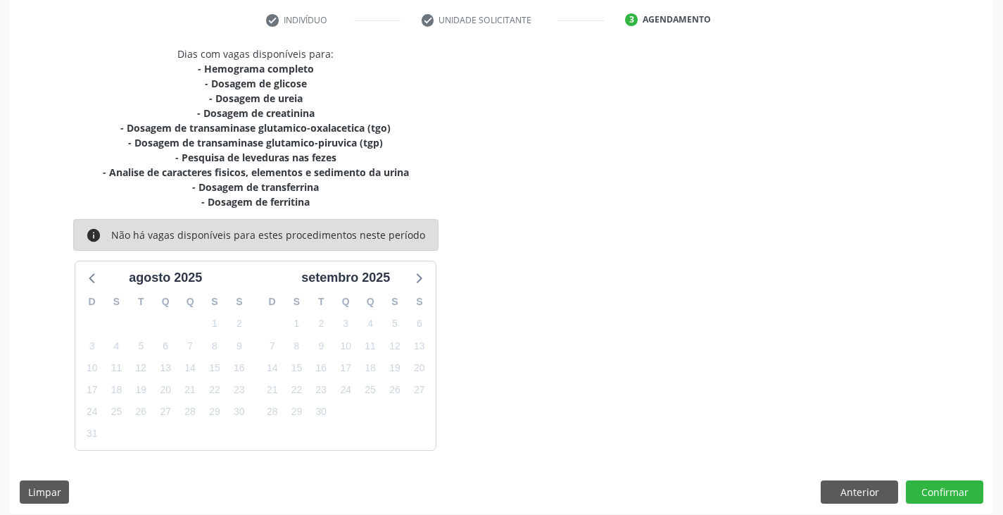
scroll to position [272, 0]
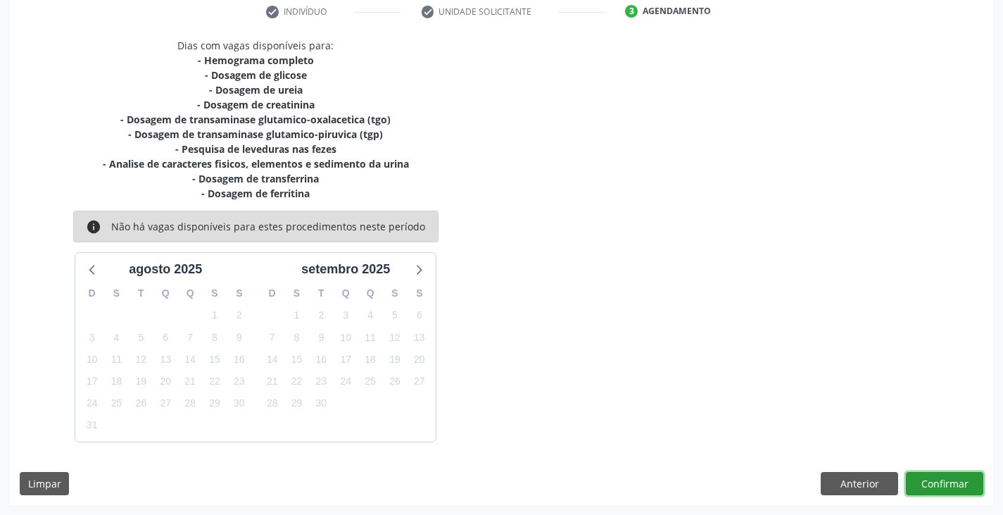
click at [948, 478] on button "Confirmar" at bounding box center [944, 484] width 77 height 24
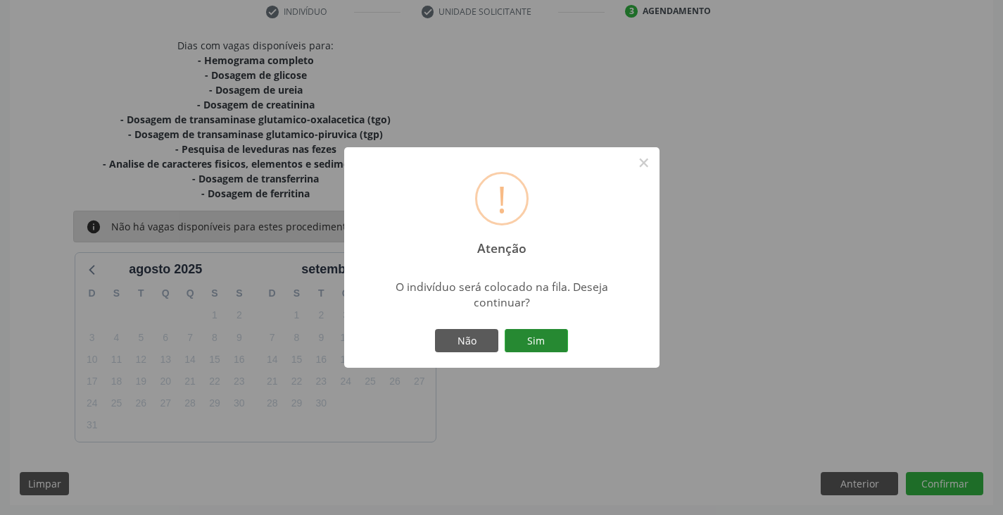
click at [562, 337] on button "Sim" at bounding box center [536, 341] width 63 height 24
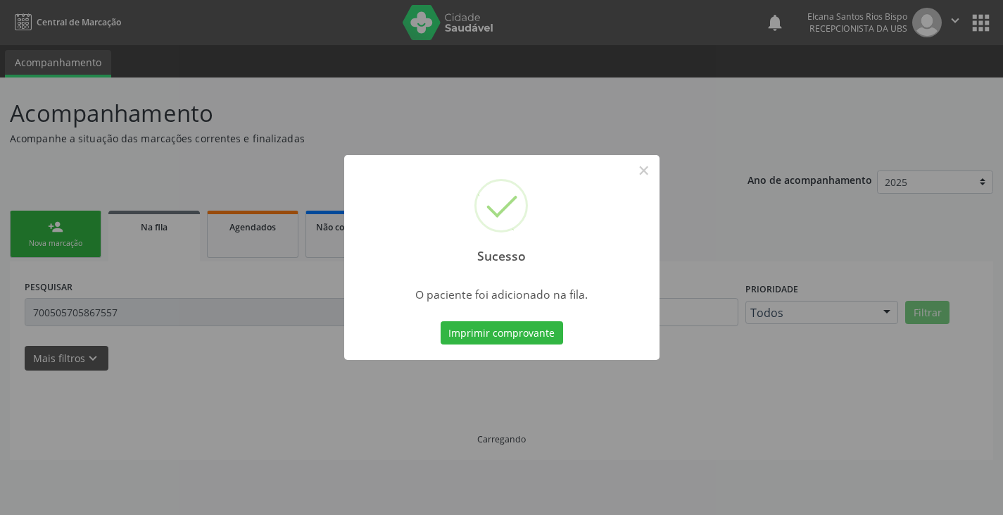
scroll to position [0, 0]
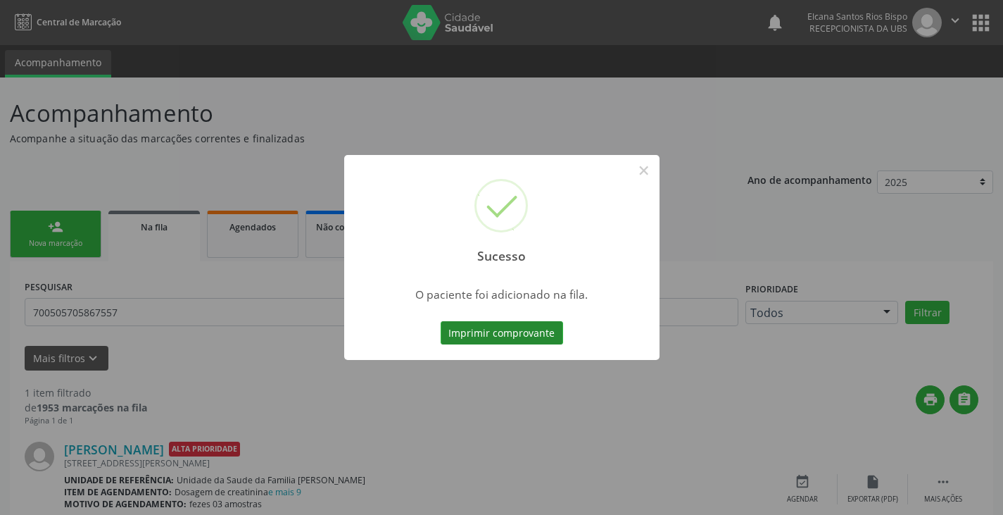
click at [546, 336] on button "Imprimir comprovante" at bounding box center [502, 333] width 122 height 24
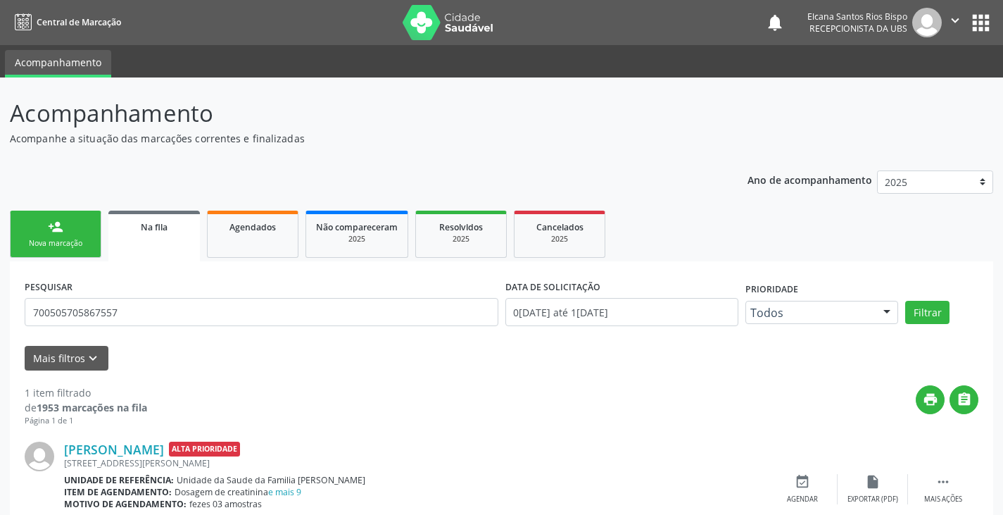
scroll to position [62, 0]
